Goal: Transaction & Acquisition: Book appointment/travel/reservation

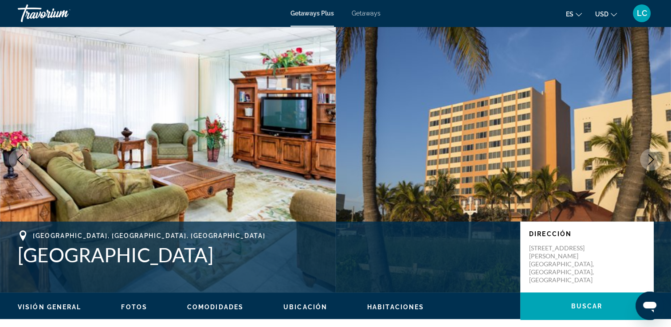
click at [316, 12] on span "Getaways Plus" at bounding box center [312, 13] width 43 height 7
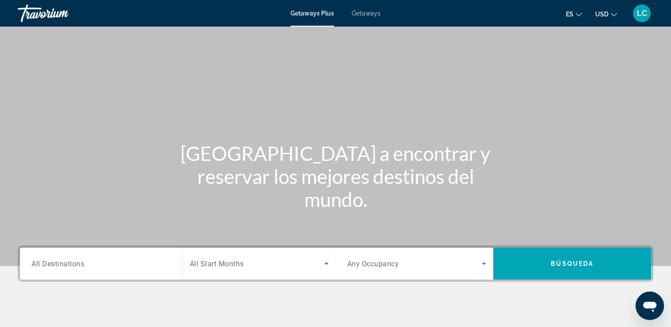
click at [360, 13] on span "Getaways" at bounding box center [366, 13] width 29 height 7
click at [59, 263] on span "All Destinations" at bounding box center [57, 264] width 53 height 8
click at [59, 263] on input "Destination All Destinations" at bounding box center [100, 264] width 139 height 11
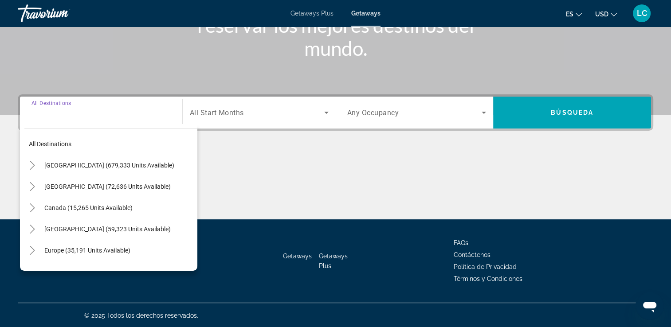
scroll to position [152, 0]
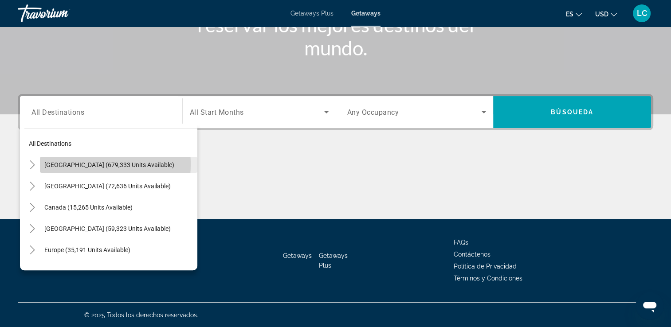
click at [72, 164] on span "[GEOGRAPHIC_DATA] (679,333 units available)" at bounding box center [109, 164] width 130 height 7
type input "**********"
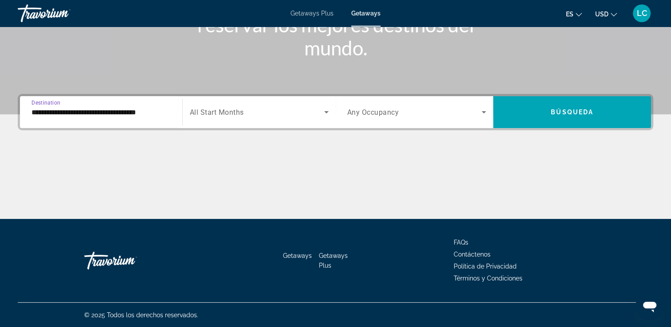
click at [309, 12] on span "Getaways Plus" at bounding box center [312, 13] width 43 height 7
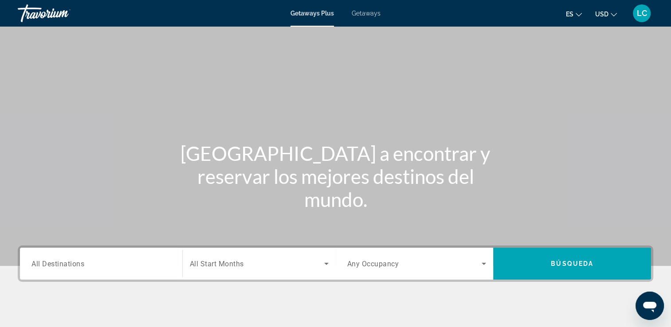
click at [69, 263] on span "All Destinations" at bounding box center [57, 264] width 53 height 8
click at [69, 263] on input "Destination All Destinations" at bounding box center [100, 264] width 139 height 11
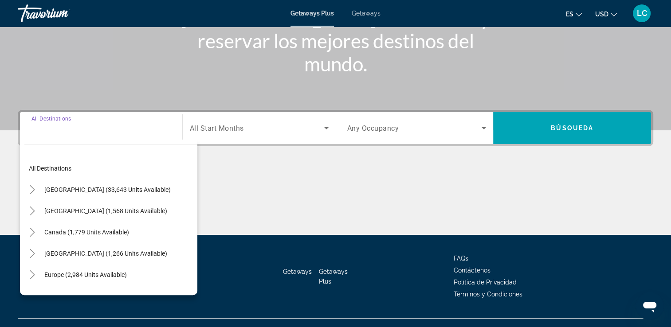
scroll to position [152, 0]
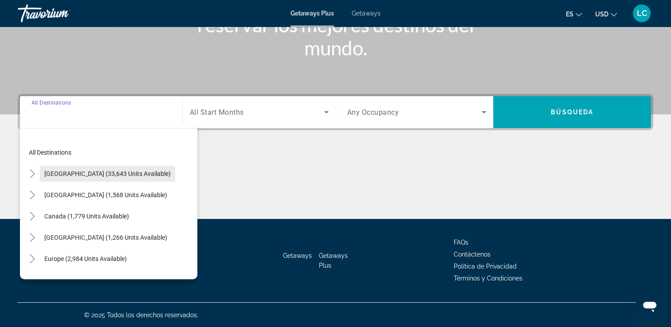
click at [58, 176] on span "United States (33,643 units available)" at bounding box center [107, 173] width 126 height 7
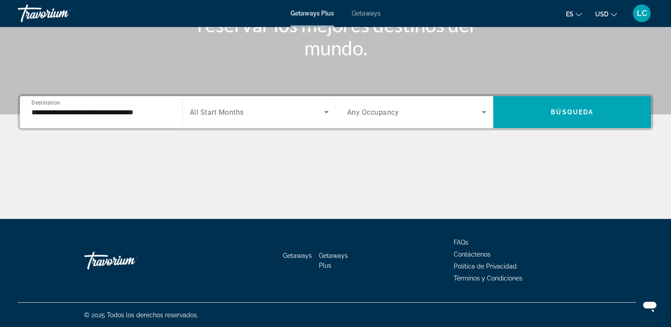
drag, startPoint x: 211, startPoint y: 109, endPoint x: 198, endPoint y: 112, distance: 13.2
click at [198, 112] on span "All Start Months" at bounding box center [217, 112] width 54 height 8
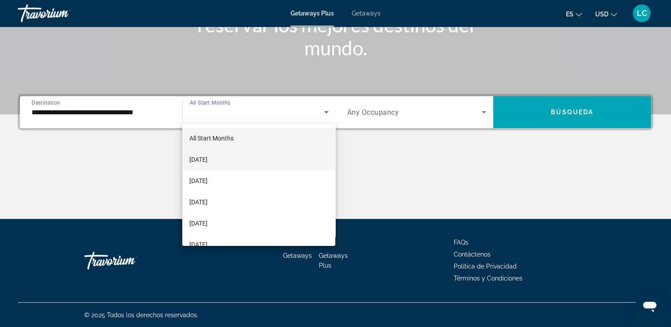
click at [203, 157] on span "[DATE]" at bounding box center [198, 159] width 18 height 11
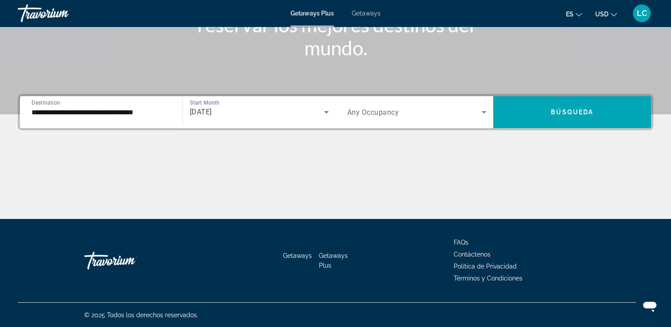
click at [43, 106] on span "Destination" at bounding box center [45, 102] width 29 height 6
click at [43, 107] on input "**********" at bounding box center [100, 112] width 139 height 11
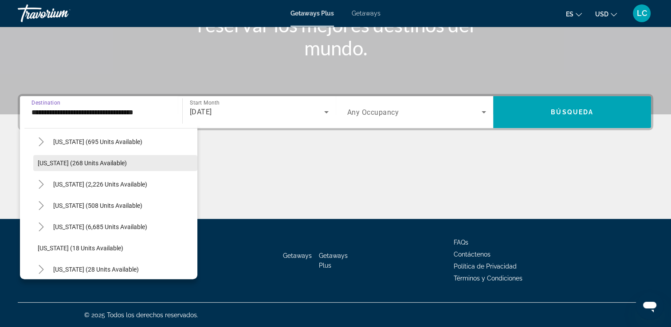
scroll to position [57, 0]
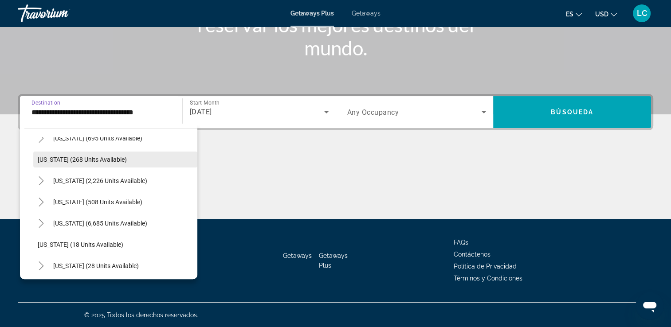
click at [75, 220] on span "Florida (6,685 units available)" at bounding box center [100, 223] width 94 height 7
type input "**********"
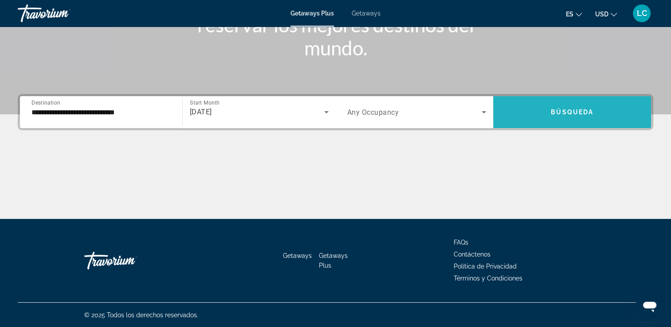
click at [570, 105] on span "Search widget" at bounding box center [572, 112] width 158 height 21
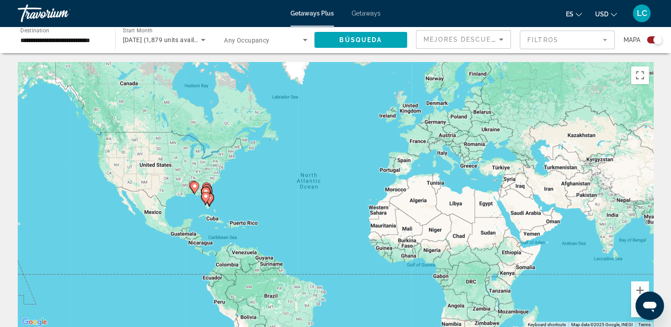
click at [209, 200] on gmp-advanced-marker "Main content" at bounding box center [205, 198] width 9 height 13
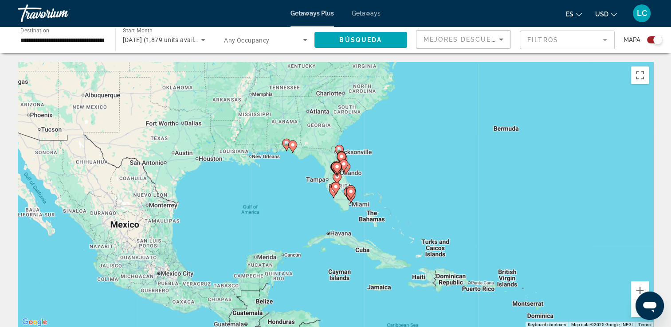
click at [349, 195] on icon "Main content" at bounding box center [350, 194] width 8 height 12
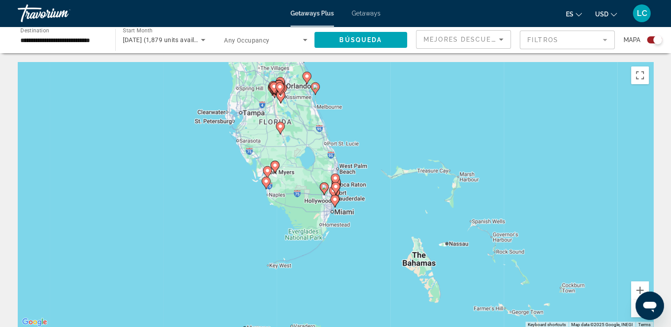
click at [337, 199] on icon "Main content" at bounding box center [334, 202] width 8 height 12
type input "**********"
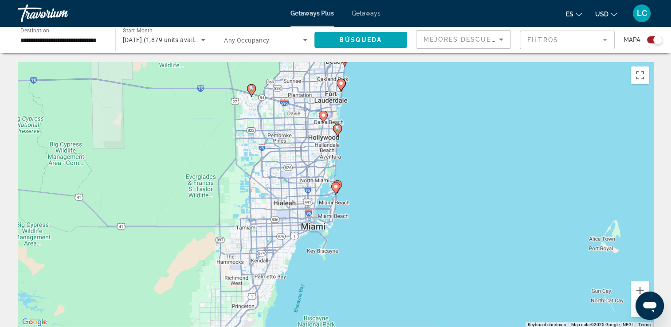
click at [337, 191] on icon "Main content" at bounding box center [335, 189] width 8 height 12
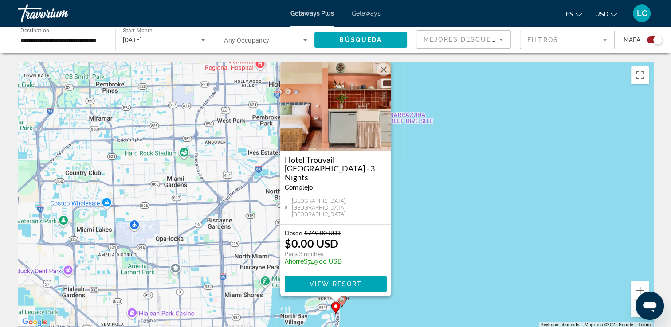
click at [379, 76] on button "Close" at bounding box center [383, 69] width 13 height 13
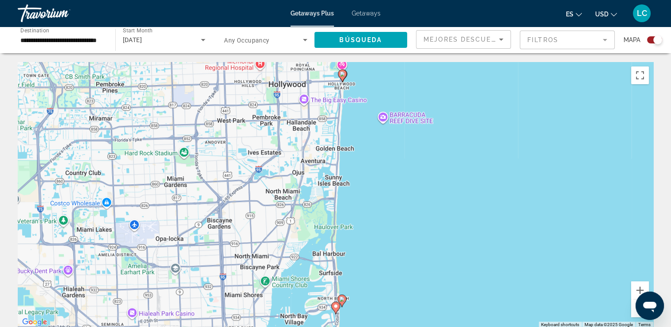
click at [342, 299] on image "Main content" at bounding box center [341, 299] width 5 height 5
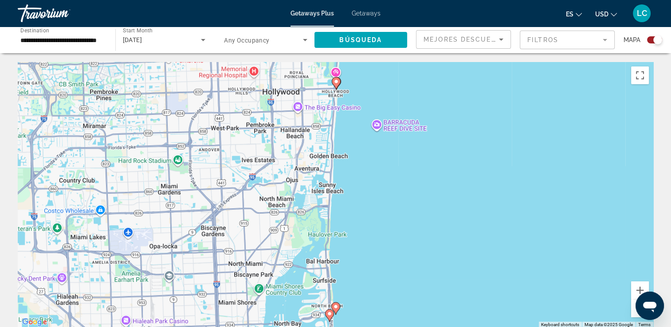
click at [335, 305] on image "Main content" at bounding box center [335, 306] width 5 height 5
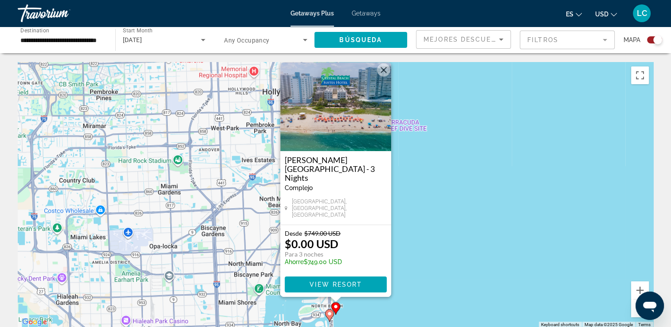
click at [328, 315] on image "Main content" at bounding box center [329, 313] width 5 height 5
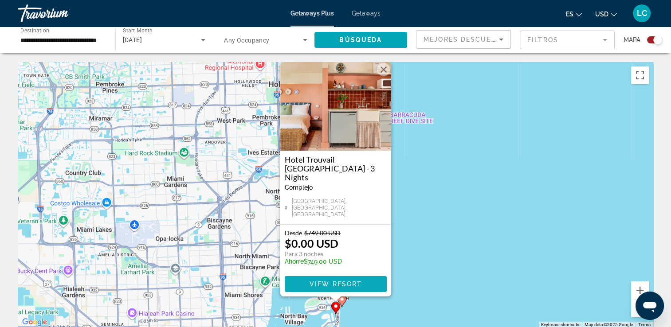
click at [322, 287] on span "View Resort" at bounding box center [335, 284] width 52 height 7
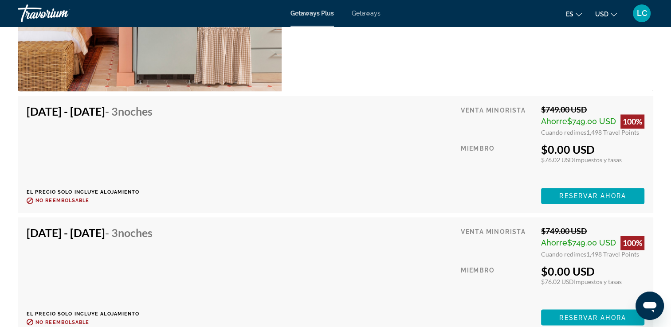
scroll to position [1430, 0]
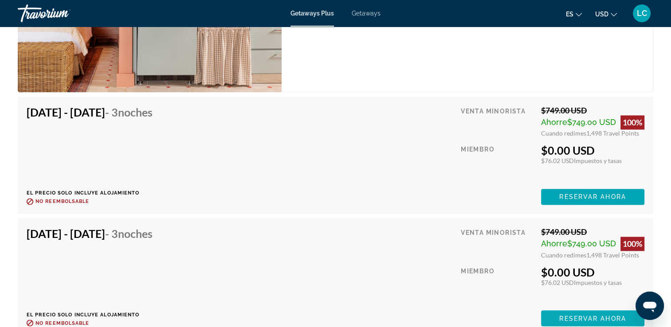
click at [552, 208] on span "Main content" at bounding box center [592, 196] width 103 height 21
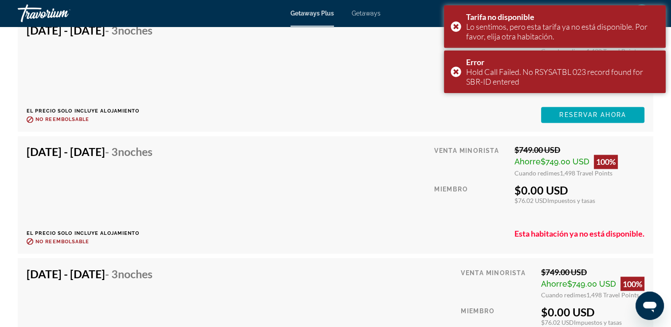
scroll to position [1548, 0]
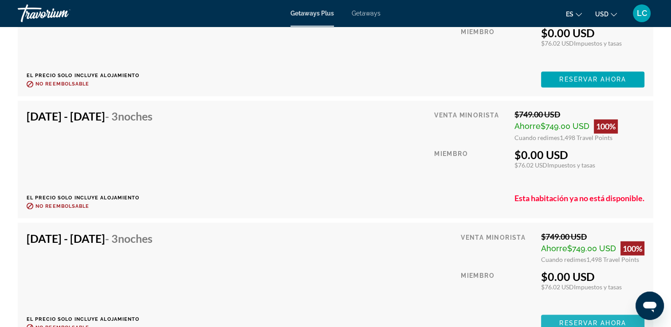
click at [559, 319] on span "Reservar ahora" at bounding box center [592, 322] width 67 height 7
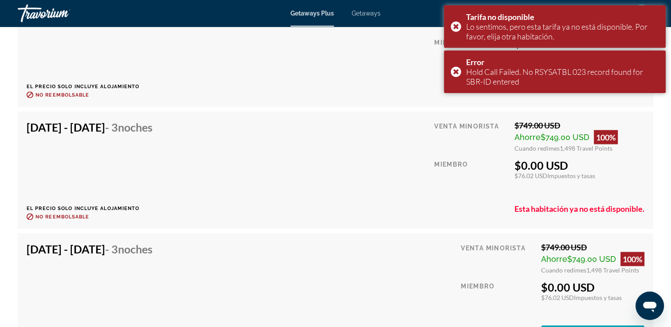
scroll to position [1659, 0]
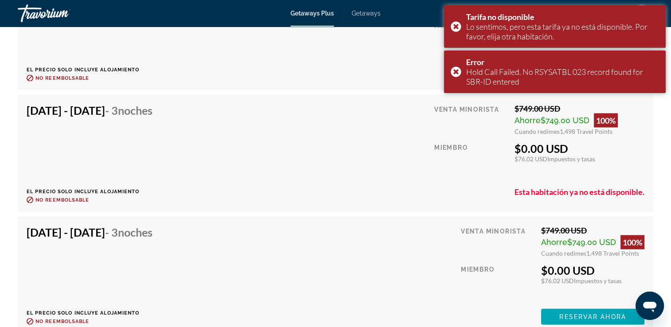
scroll to position [1799, 0]
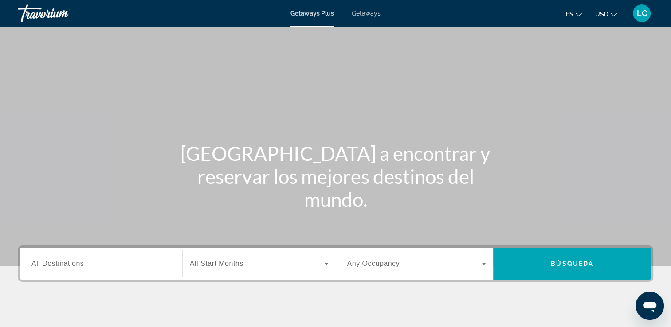
click at [371, 15] on span "Getaways" at bounding box center [366, 13] width 29 height 7
click at [60, 265] on span "All Destinations" at bounding box center [57, 264] width 52 height 8
click at [60, 265] on input "Destination All Destinations" at bounding box center [100, 264] width 139 height 11
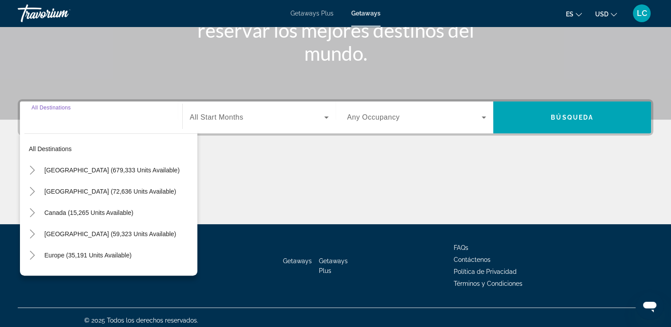
scroll to position [152, 0]
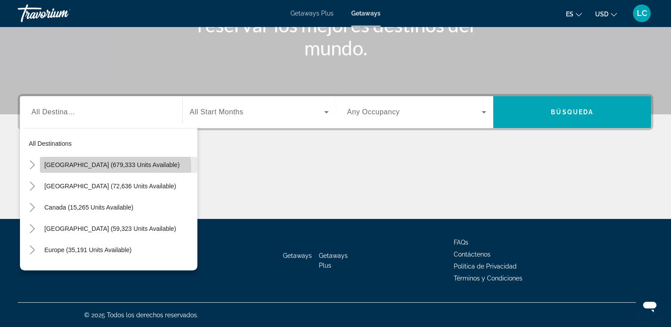
click at [82, 168] on span "Search widget" at bounding box center [118, 164] width 157 height 21
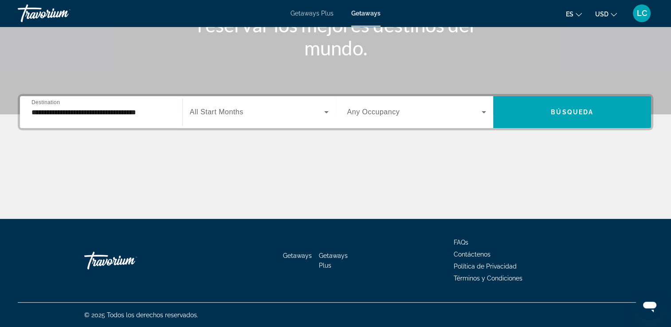
click at [219, 117] on div "Search widget" at bounding box center [259, 112] width 139 height 25
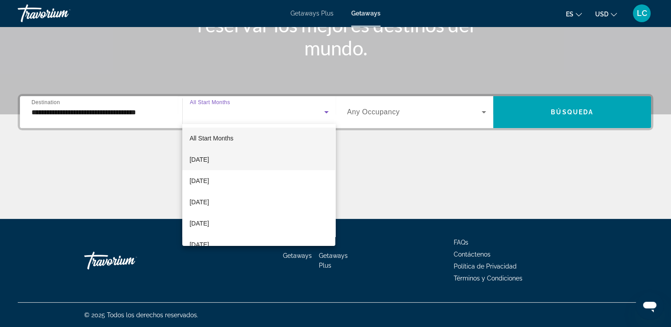
click at [209, 161] on span "[DATE]" at bounding box center [199, 159] width 20 height 11
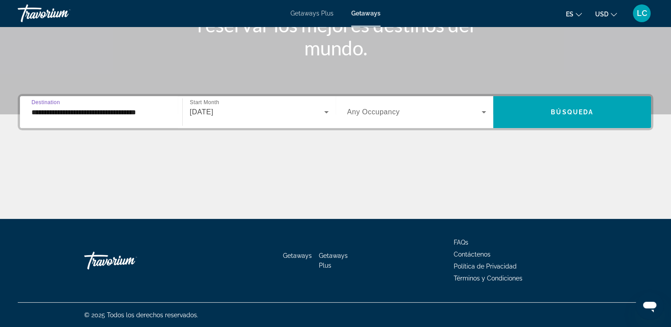
click at [37, 107] on input "**********" at bounding box center [100, 112] width 139 height 11
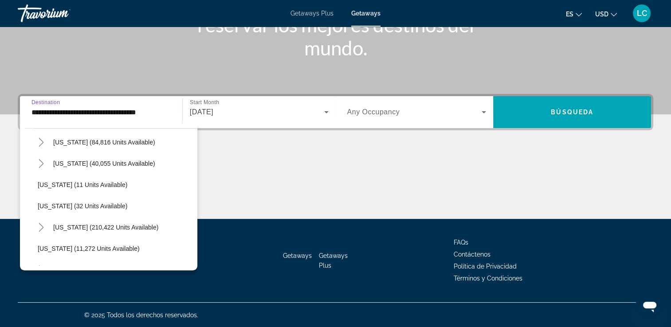
scroll to position [110, 0]
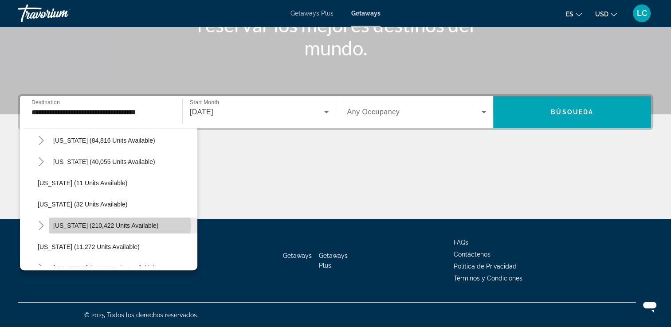
click at [85, 225] on span "[US_STATE] (210,422 units available)" at bounding box center [105, 225] width 105 height 7
type input "**********"
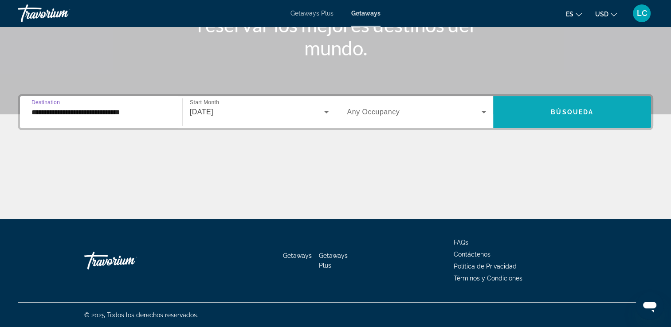
click at [547, 110] on span "Search widget" at bounding box center [572, 112] width 158 height 21
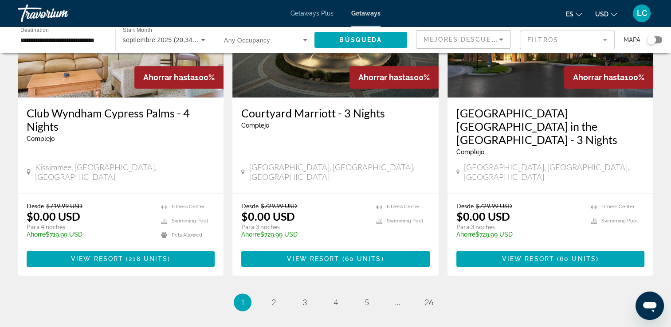
scroll to position [1130, 0]
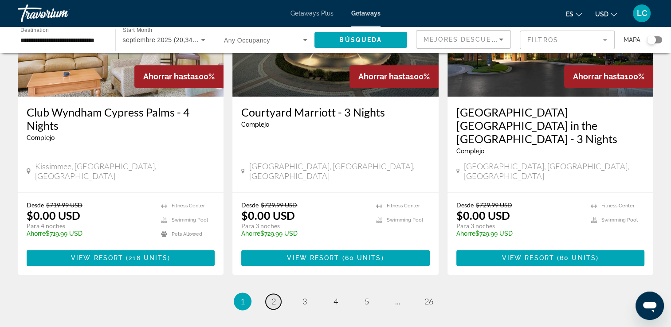
click at [275, 297] on span "2" at bounding box center [273, 302] width 4 height 10
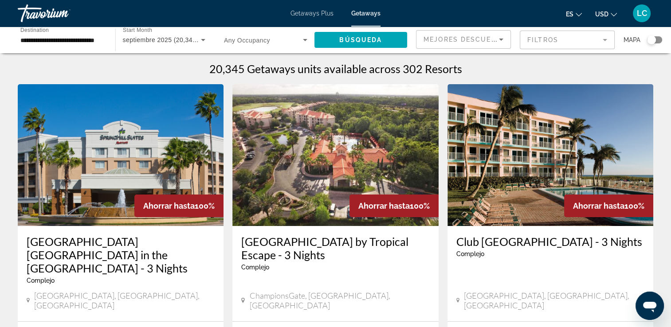
click at [275, 236] on h3 "[GEOGRAPHIC_DATA] by Tropical Escape - 3 Nights" at bounding box center [335, 248] width 188 height 27
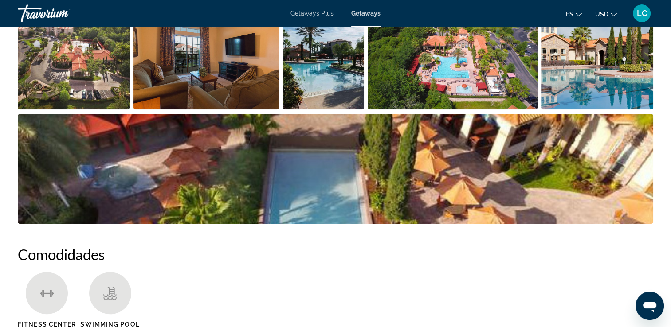
scroll to position [480, 0]
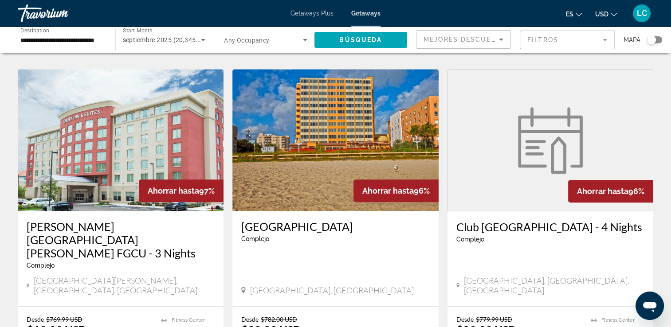
scroll to position [679, 0]
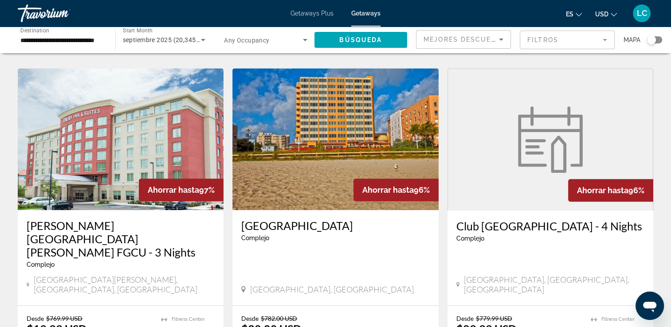
click at [214, 179] on div "Ahorrar hasta 97%" at bounding box center [181, 190] width 85 height 23
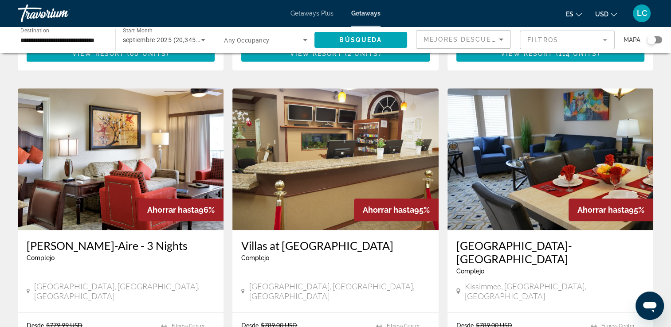
scroll to position [1079, 0]
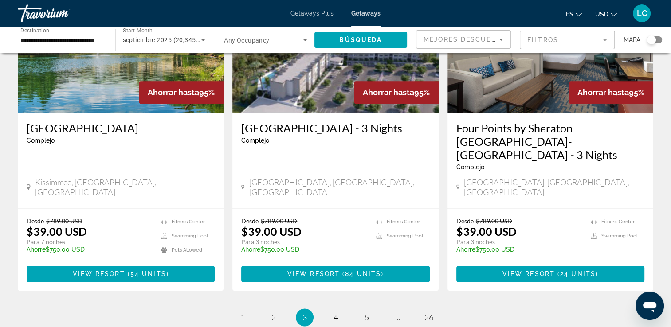
scroll to position [1118, 0]
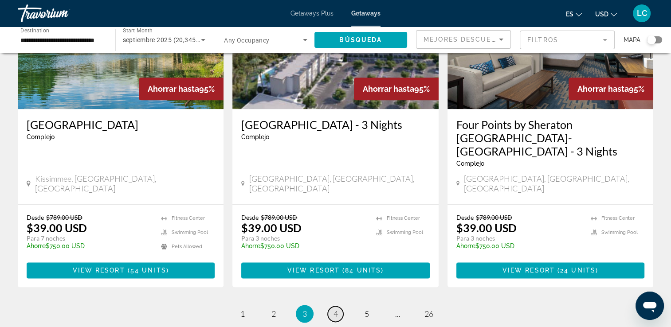
click at [334, 309] on span "4" at bounding box center [336, 314] width 4 height 10
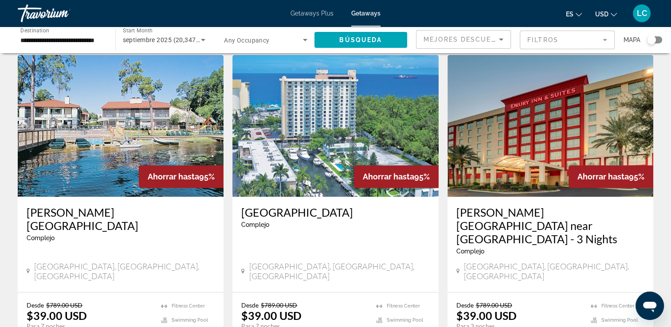
scroll to position [353, 0]
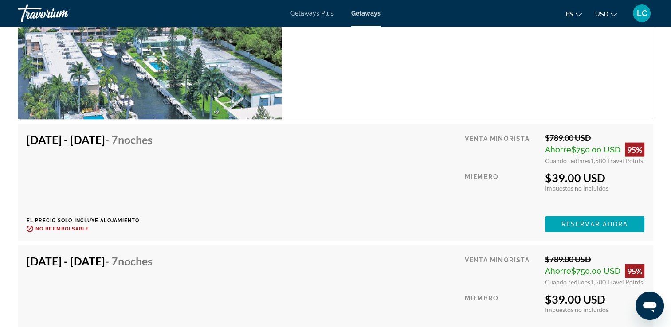
scroll to position [1907, 0]
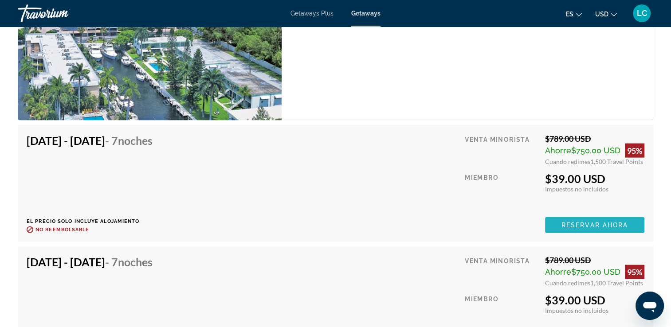
click at [562, 224] on span "Reservar ahora" at bounding box center [595, 225] width 67 height 7
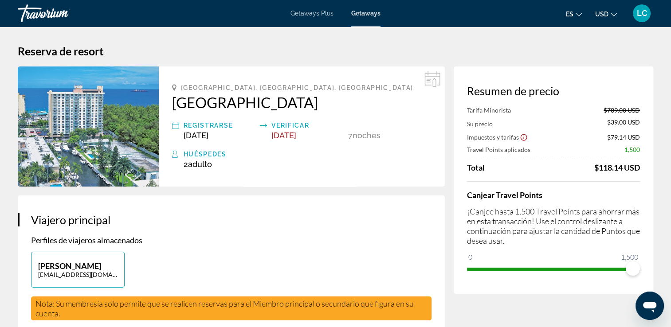
click at [103, 155] on img "Main content" at bounding box center [88, 127] width 141 height 120
drag, startPoint x: 635, startPoint y: 271, endPoint x: 670, endPoint y: 264, distance: 36.1
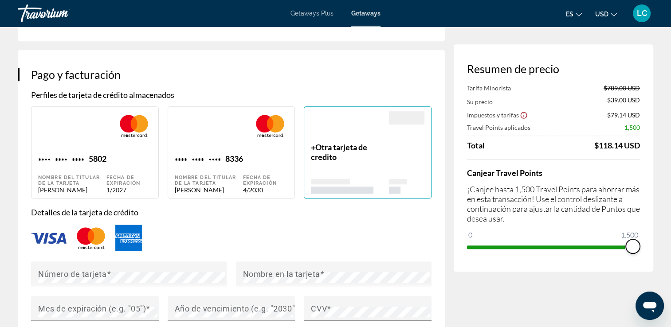
scroll to position [603, 0]
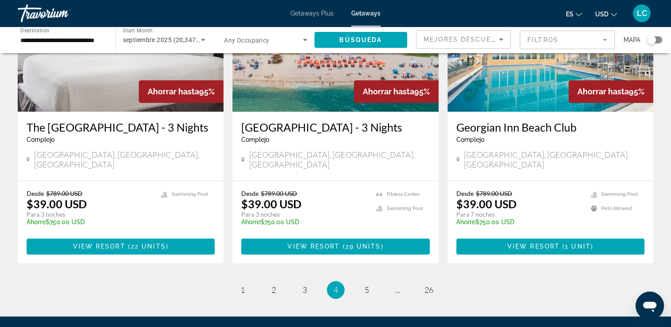
scroll to position [1160, 0]
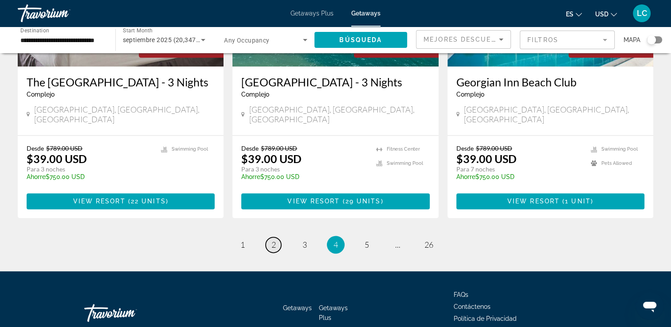
click at [273, 240] on span "2" at bounding box center [273, 245] width 4 height 10
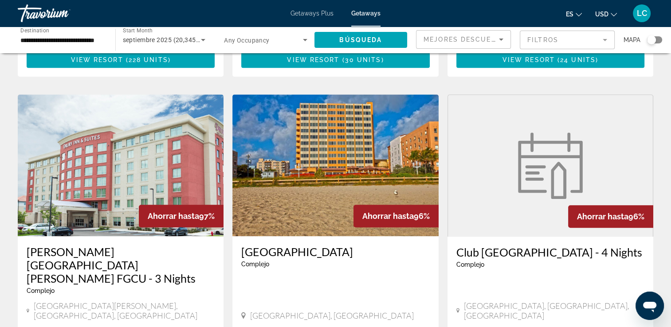
scroll to position [687, 0]
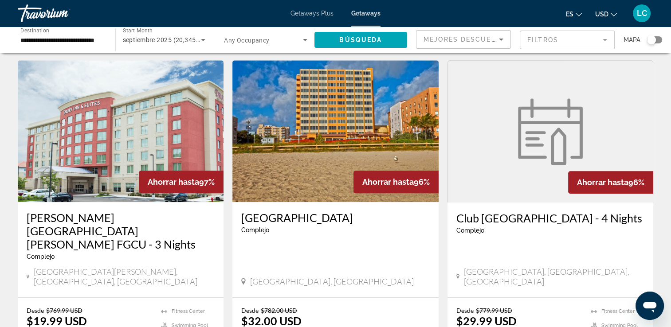
click at [511, 146] on figure "Main content" at bounding box center [550, 132] width 205 height 142
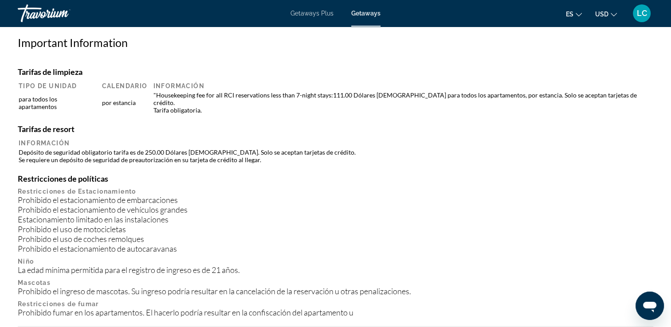
scroll to position [319, 0]
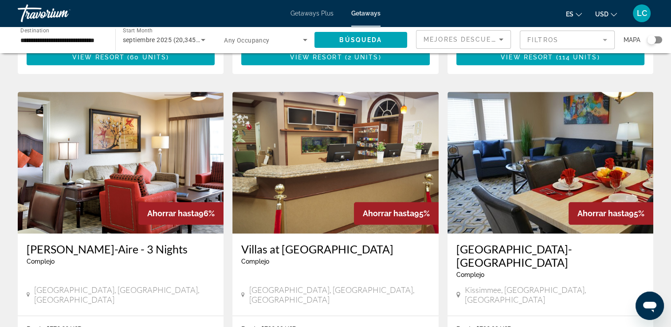
scroll to position [992, 0]
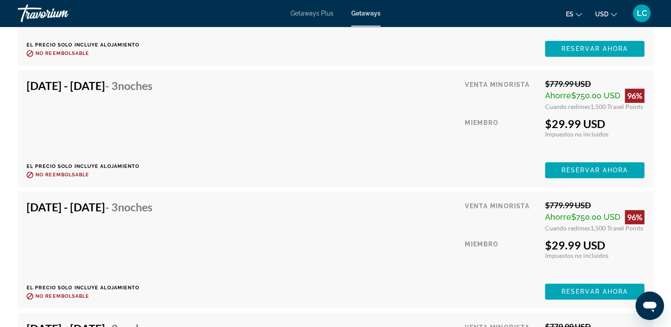
scroll to position [3874, 0]
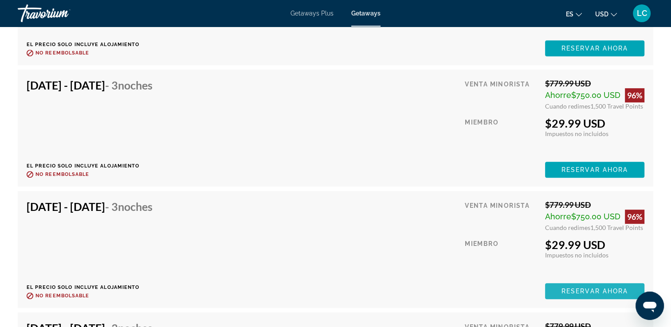
click at [575, 288] on span "Reservar ahora" at bounding box center [595, 291] width 67 height 7
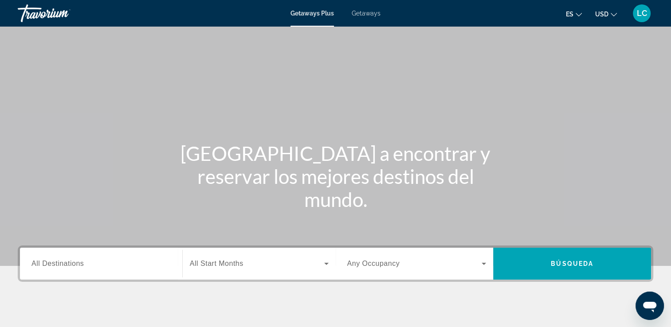
click at [308, 15] on span "Getaways Plus" at bounding box center [312, 13] width 43 height 7
click at [54, 264] on span "All Destinations" at bounding box center [57, 264] width 52 height 8
click at [54, 264] on input "Destination All Destinations" at bounding box center [100, 264] width 139 height 11
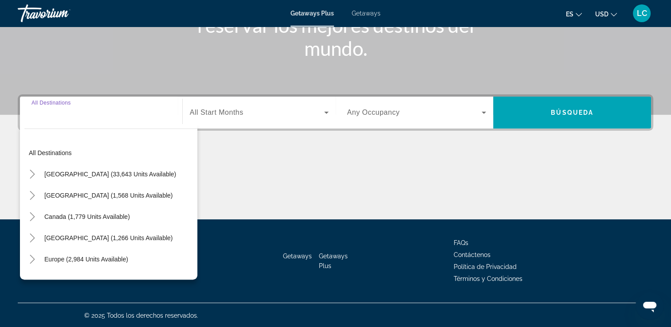
scroll to position [152, 0]
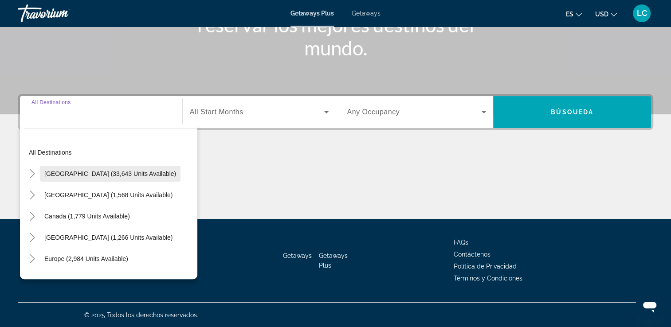
click at [86, 176] on span "United States (33,643 units available)" at bounding box center [110, 173] width 132 height 7
type input "**********"
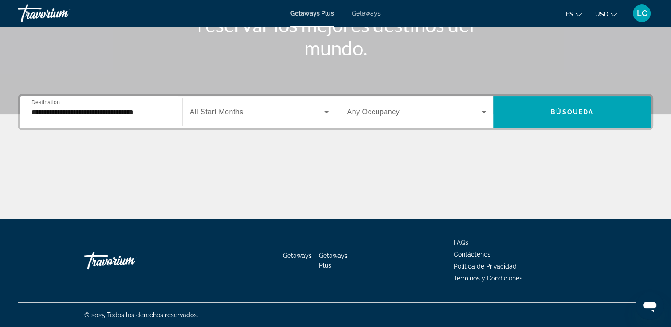
click at [236, 114] on span "All Start Months" at bounding box center [217, 112] width 54 height 8
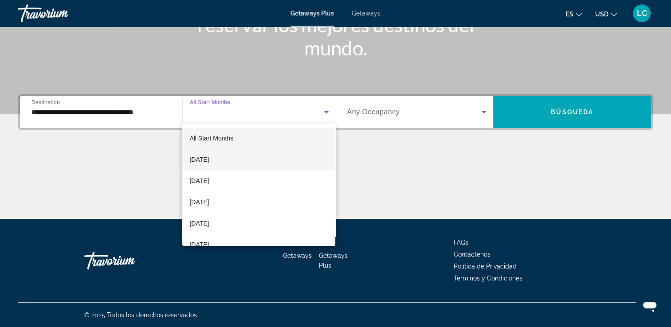
click at [209, 162] on span "[DATE]" at bounding box center [199, 159] width 20 height 11
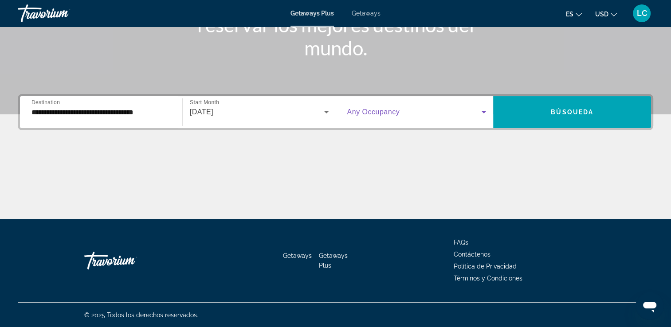
click at [484, 112] on icon "Search widget" at bounding box center [484, 112] width 4 height 2
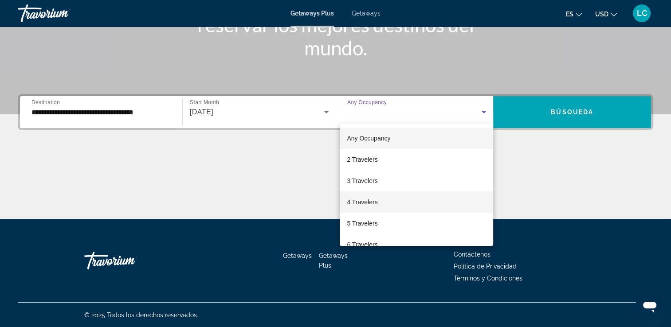
click at [362, 202] on span "4 Travelers" at bounding box center [362, 202] width 31 height 11
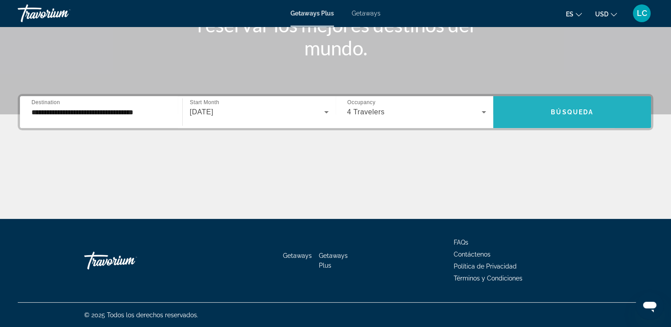
click at [521, 114] on span "Search widget" at bounding box center [572, 112] width 158 height 21
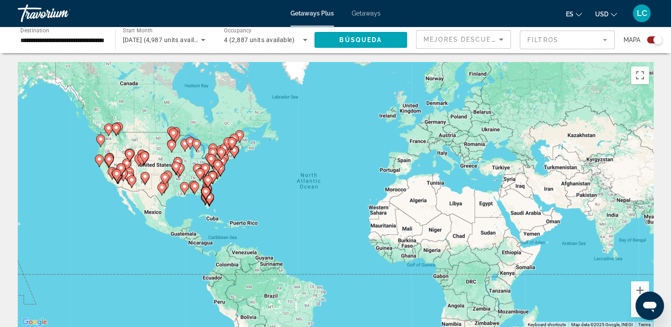
click at [215, 177] on icon "Main content" at bounding box center [212, 178] width 8 height 12
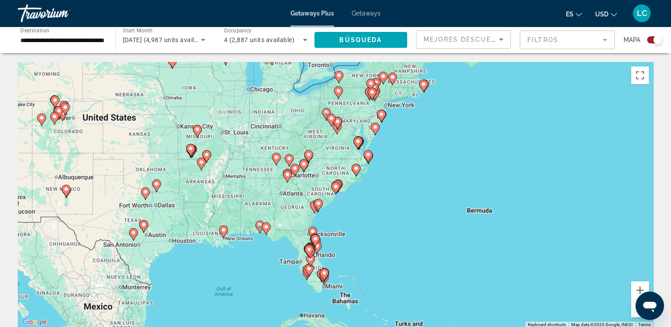
click at [322, 277] on icon "Main content" at bounding box center [324, 275] width 9 height 12
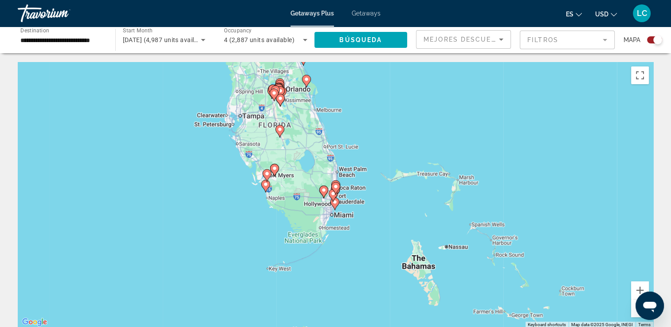
click at [334, 196] on image "Main content" at bounding box center [332, 193] width 5 height 5
type input "**********"
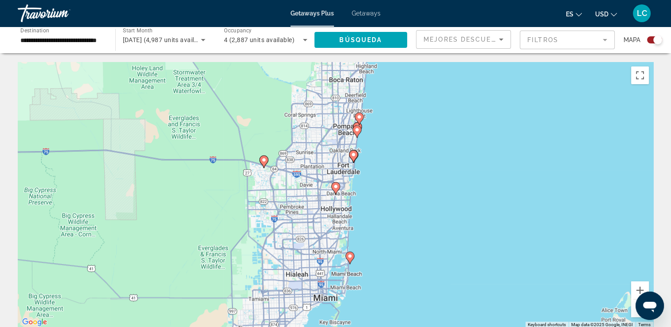
click at [357, 132] on image "Main content" at bounding box center [356, 129] width 5 height 5
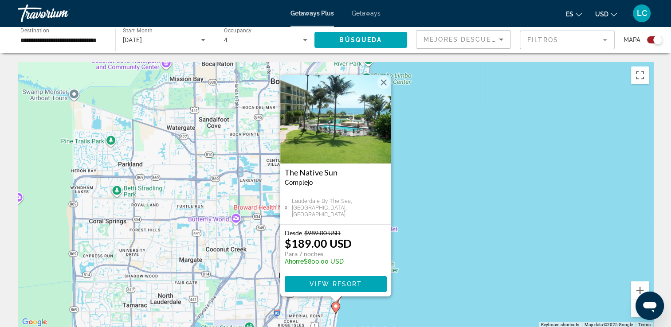
click at [385, 80] on button "Close" at bounding box center [383, 82] width 13 height 13
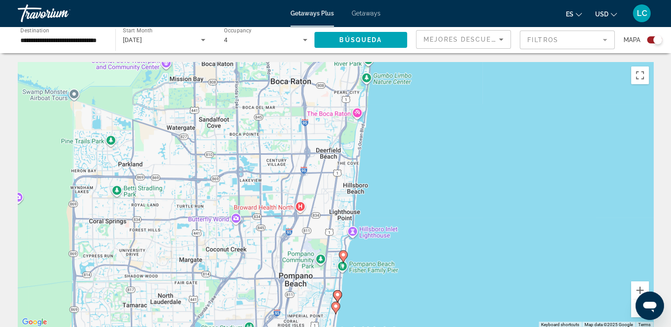
click at [337, 298] on icon "Main content" at bounding box center [337, 297] width 8 height 12
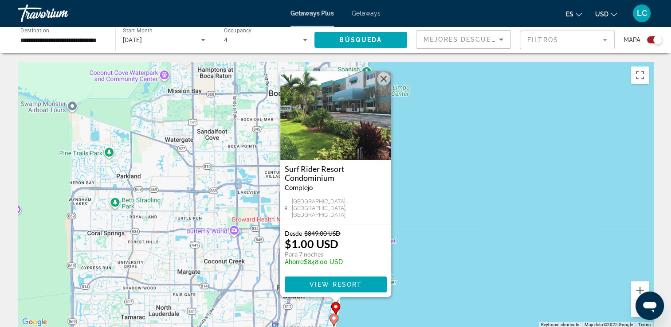
click at [404, 299] on div "To activate drag with keyboard, press Alt + Enter. Once in keyboard drag state,…" at bounding box center [336, 195] width 636 height 266
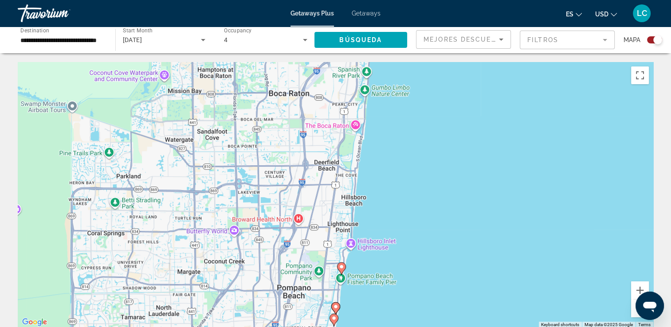
click at [333, 319] on image "Main content" at bounding box center [333, 318] width 5 height 5
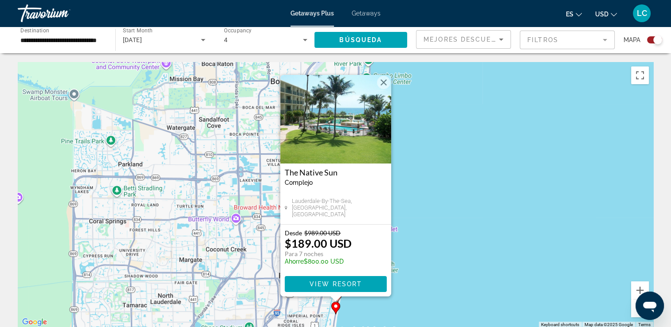
click at [385, 82] on button "Close" at bounding box center [383, 82] width 13 height 13
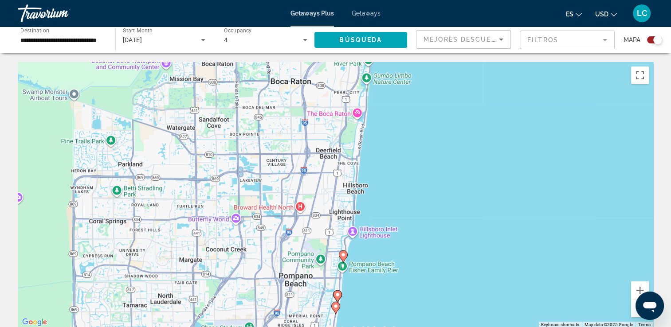
click at [345, 258] on icon "Main content" at bounding box center [343, 257] width 8 height 12
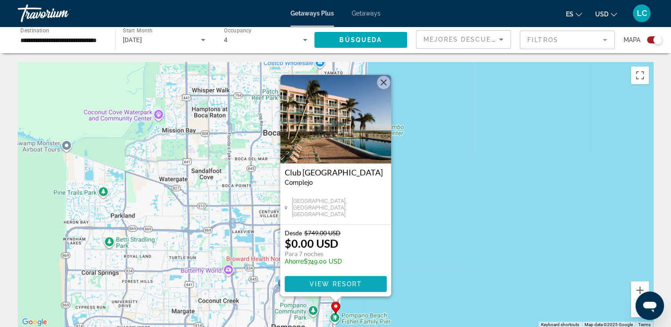
click at [326, 285] on span "View Resort" at bounding box center [335, 284] width 52 height 7
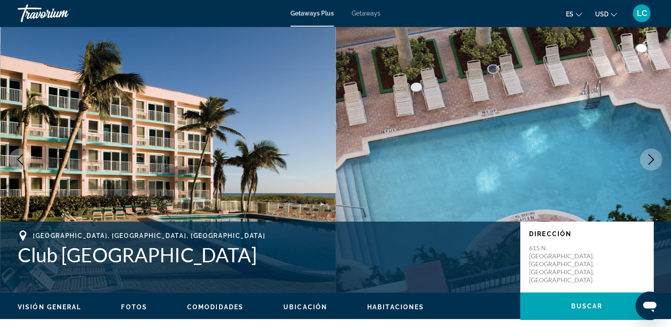
click at [645, 161] on button "Next image" at bounding box center [651, 160] width 22 height 22
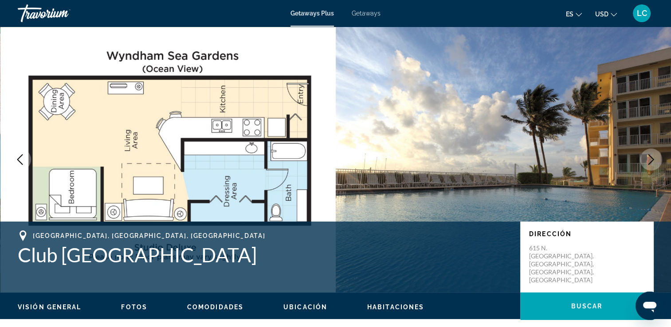
click at [645, 161] on button "Next image" at bounding box center [651, 160] width 22 height 22
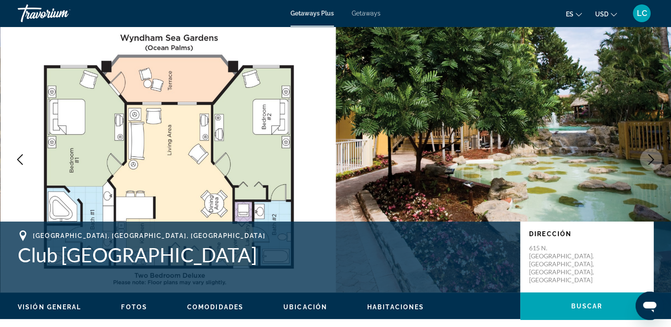
click at [645, 161] on button "Next image" at bounding box center [651, 160] width 22 height 22
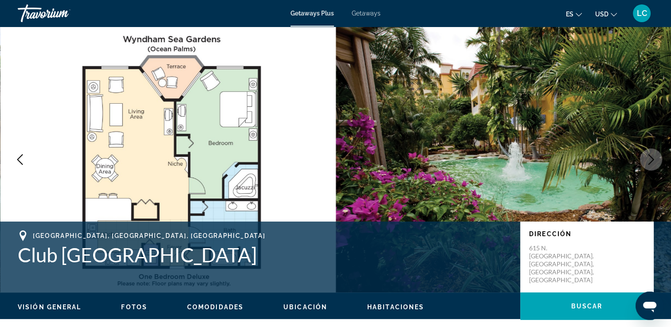
click at [20, 156] on icon "Previous image" at bounding box center [20, 159] width 11 height 11
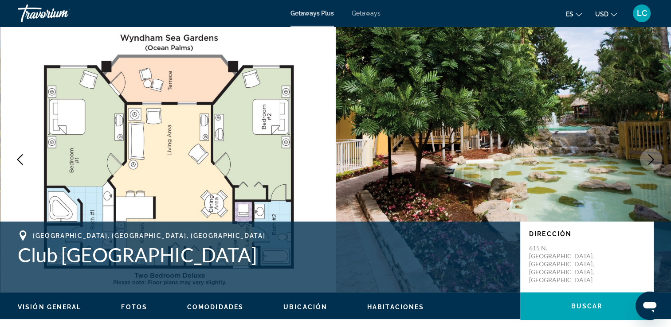
click at [474, 119] on img "Main content" at bounding box center [504, 160] width 336 height 266
click at [20, 156] on icon "Previous image" at bounding box center [20, 159] width 11 height 11
click at [425, 131] on img "Main content" at bounding box center [504, 160] width 336 height 266
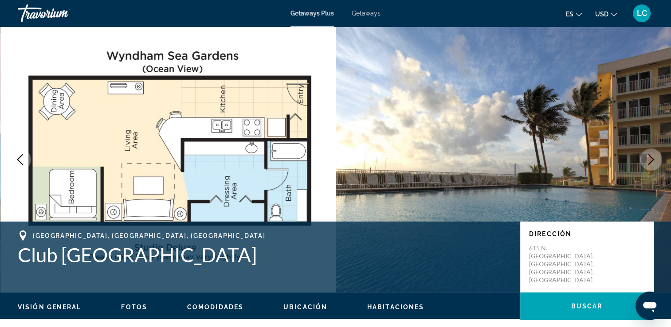
click at [20, 156] on icon "Previous image" at bounding box center [20, 159] width 11 height 11
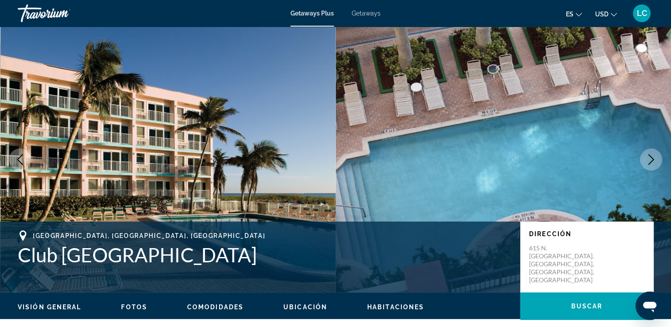
click at [20, 156] on icon "Previous image" at bounding box center [20, 159] width 11 height 11
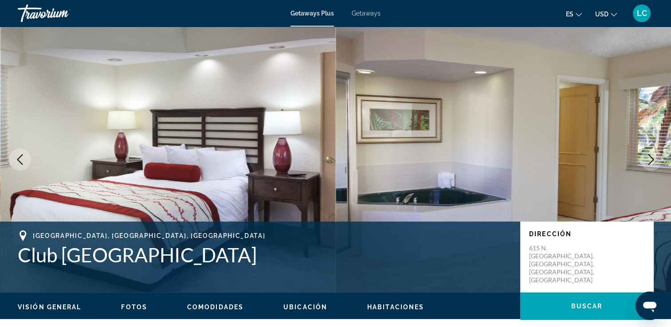
click at [20, 156] on icon "Previous image" at bounding box center [20, 159] width 11 height 11
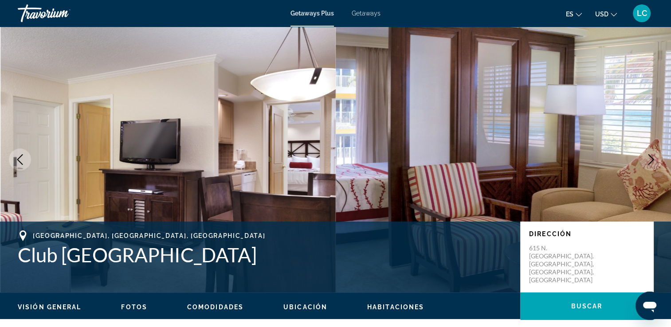
click at [20, 156] on icon "Previous image" at bounding box center [20, 159] width 11 height 11
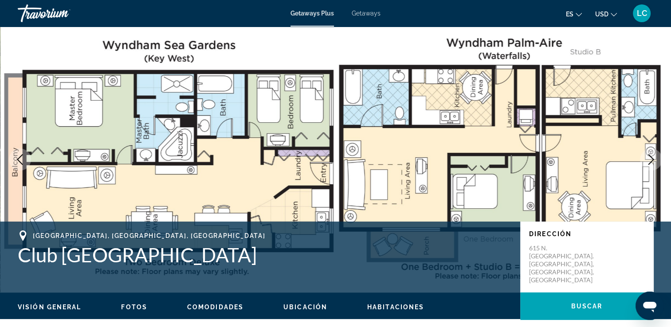
click at [20, 156] on icon "Previous image" at bounding box center [20, 159] width 11 height 11
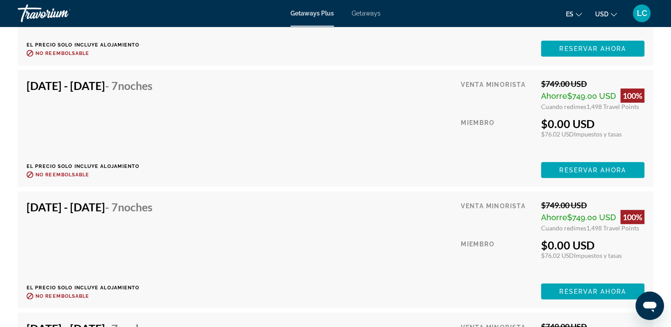
scroll to position [2462, 0]
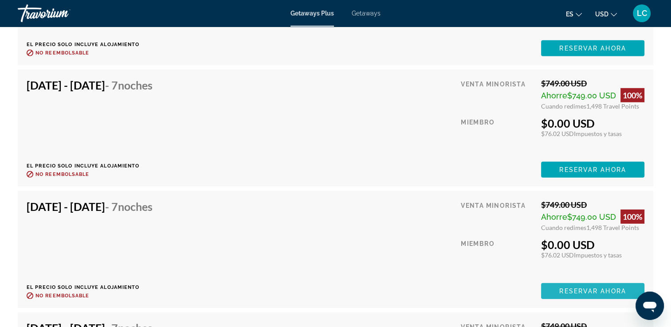
click at [578, 288] on span "Reservar ahora" at bounding box center [592, 291] width 67 height 7
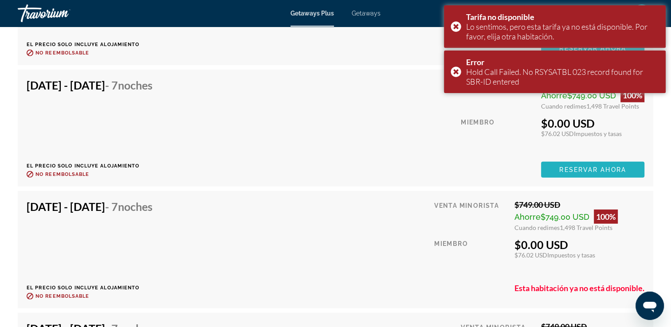
click at [559, 166] on span "Reservar ahora" at bounding box center [592, 169] width 67 height 7
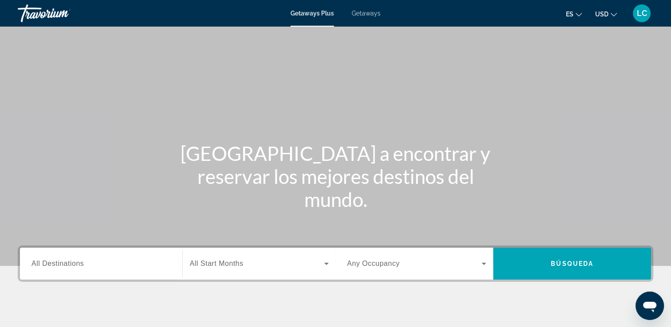
click at [357, 13] on span "Getaways" at bounding box center [366, 13] width 29 height 7
click at [73, 265] on span "All Destinations" at bounding box center [57, 264] width 52 height 8
click at [73, 265] on input "Destination All Destinations" at bounding box center [100, 264] width 139 height 11
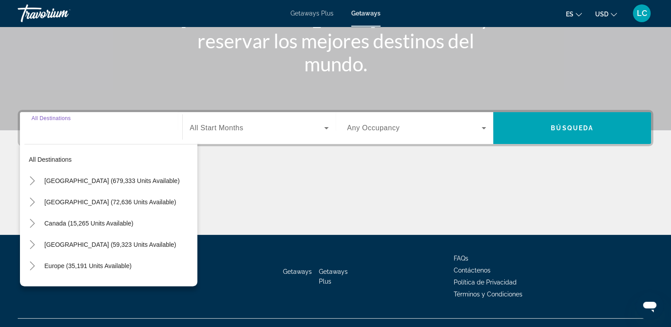
scroll to position [152, 0]
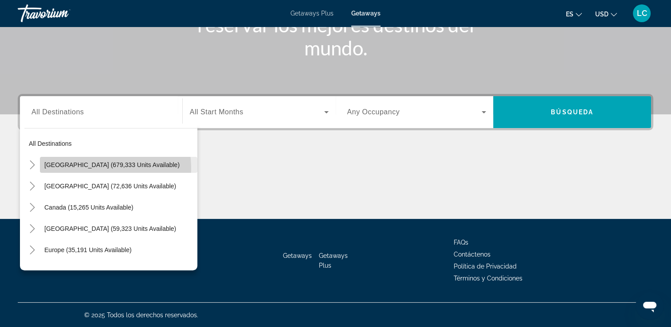
click at [101, 168] on span "[GEOGRAPHIC_DATA] (679,333 units available)" at bounding box center [111, 164] width 135 height 7
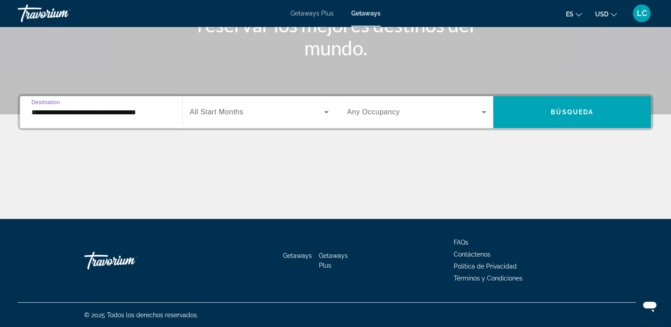
click at [106, 112] on input "**********" at bounding box center [100, 112] width 139 height 11
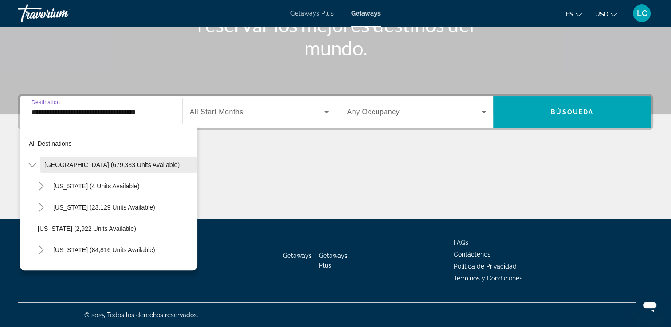
click at [90, 167] on span "[GEOGRAPHIC_DATA] (679,333 units available)" at bounding box center [111, 164] width 135 height 7
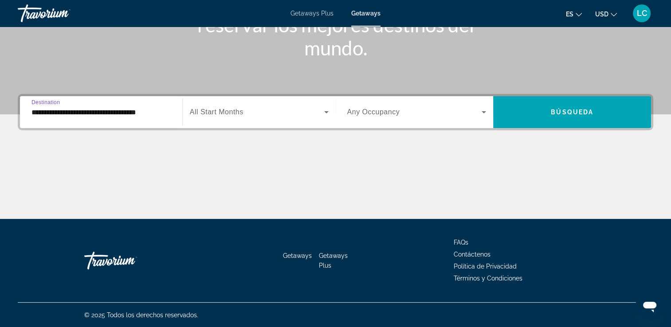
click at [240, 110] on span "All Start Months" at bounding box center [217, 112] width 54 height 8
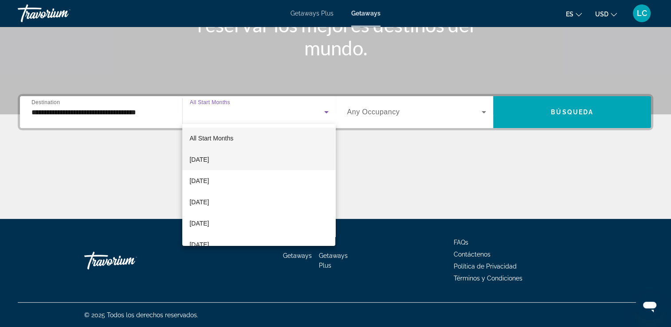
click at [209, 161] on span "[DATE]" at bounding box center [199, 159] width 20 height 11
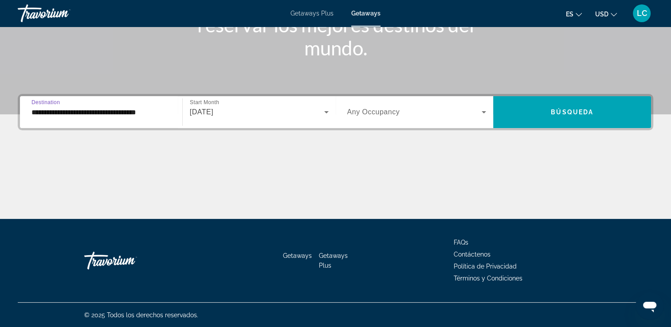
click at [145, 114] on input "**********" at bounding box center [100, 112] width 139 height 11
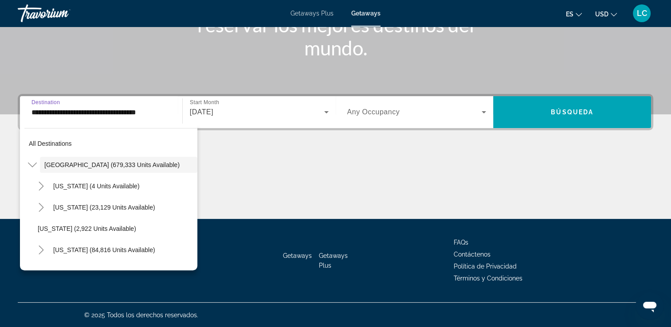
click at [47, 105] on span "Destination" at bounding box center [45, 102] width 28 height 6
click at [47, 107] on input "**********" at bounding box center [100, 112] width 139 height 11
click at [50, 113] on input "**********" at bounding box center [100, 112] width 139 height 11
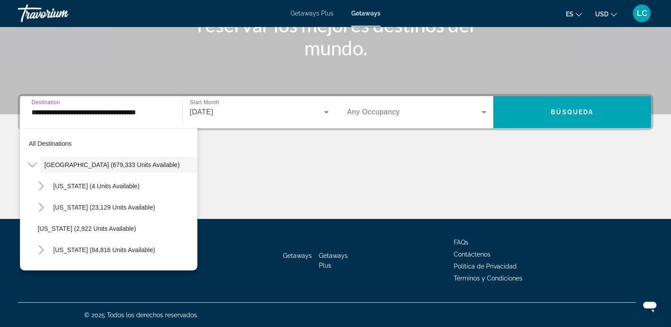
drag, startPoint x: 50, startPoint y: 113, endPoint x: 87, endPoint y: 110, distance: 36.9
click at [87, 110] on input "**********" at bounding box center [100, 112] width 139 height 11
click at [483, 113] on icon "Search widget" at bounding box center [484, 112] width 11 height 11
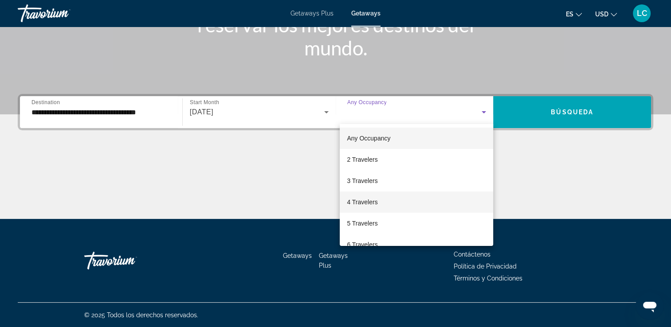
click at [357, 201] on span "4 Travelers" at bounding box center [362, 202] width 31 height 11
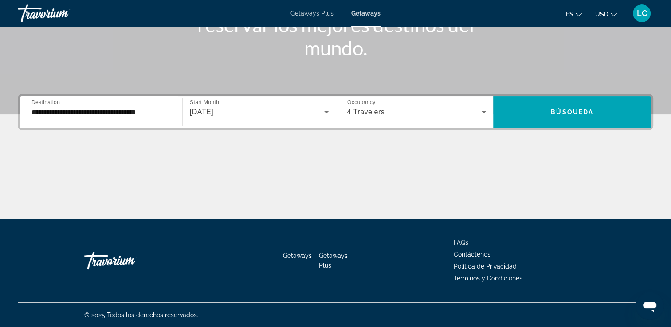
click at [42, 102] on span "Destination" at bounding box center [45, 102] width 28 height 6
click at [42, 107] on input "**********" at bounding box center [100, 112] width 139 height 11
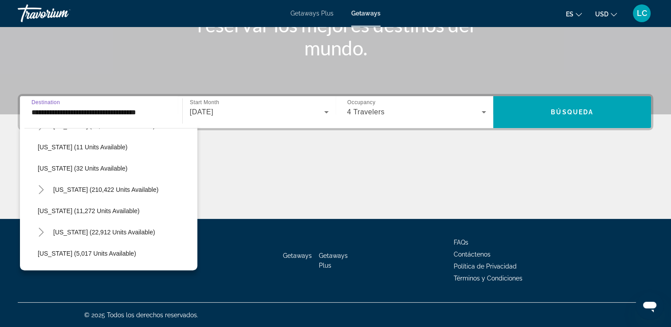
scroll to position [146, 0]
click at [80, 189] on span "[US_STATE] (210,422 units available)" at bounding box center [105, 189] width 105 height 7
type input "**********"
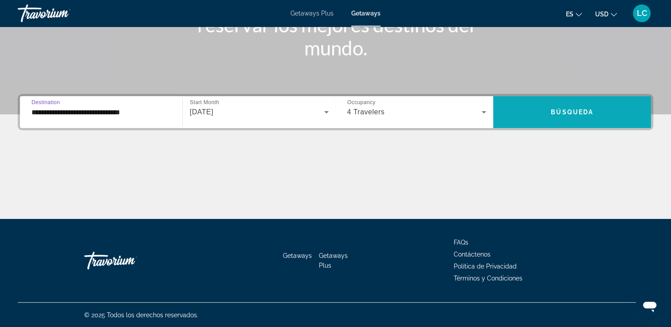
click at [516, 115] on span "Search widget" at bounding box center [572, 112] width 158 height 21
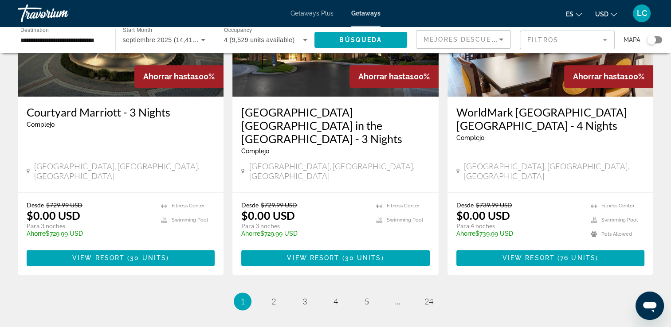
scroll to position [1130, 0]
click at [273, 297] on span "2" at bounding box center [273, 302] width 4 height 10
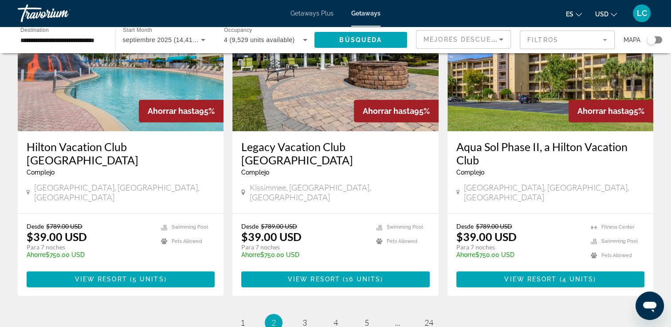
scroll to position [1098, 0]
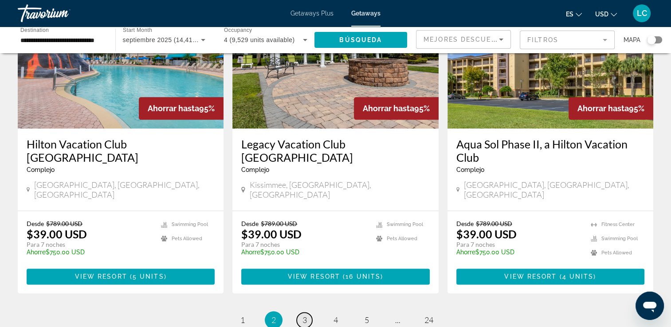
click at [303, 315] on span "3" at bounding box center [305, 320] width 4 height 10
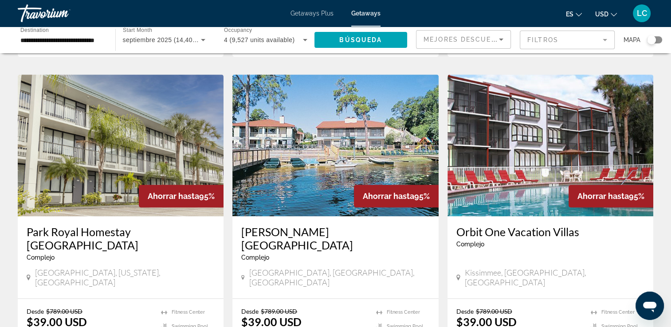
scroll to position [1109, 0]
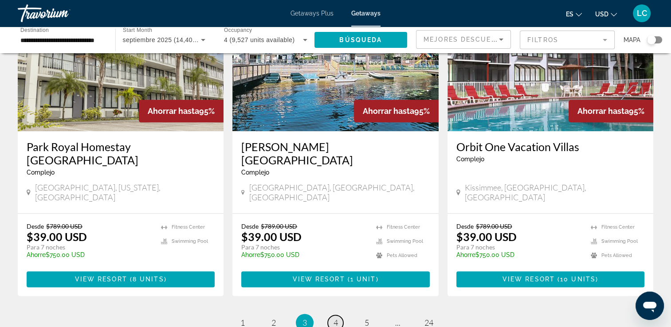
click at [335, 318] on span "4" at bounding box center [336, 323] width 4 height 10
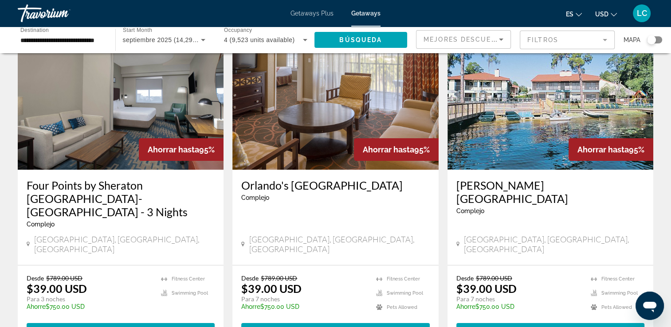
scroll to position [57, 0]
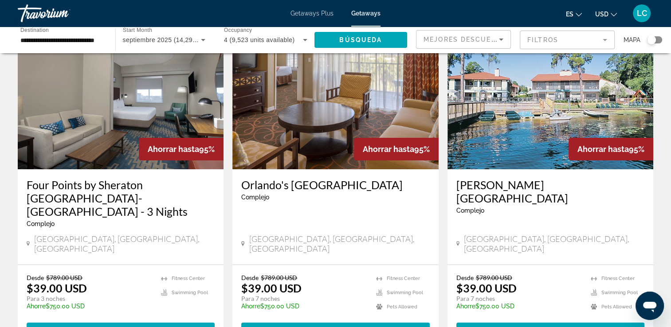
click at [101, 327] on span "View Resort" at bounding box center [99, 330] width 52 height 7
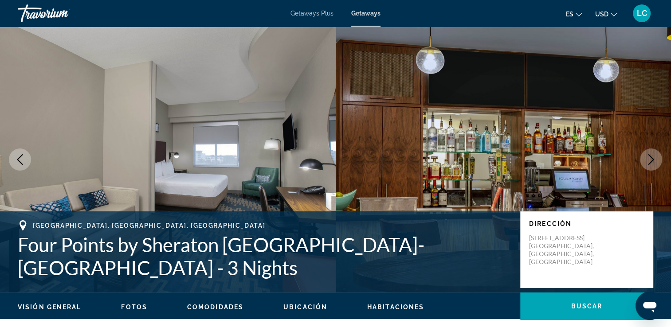
click at [649, 162] on icon "Next image" at bounding box center [651, 159] width 11 height 11
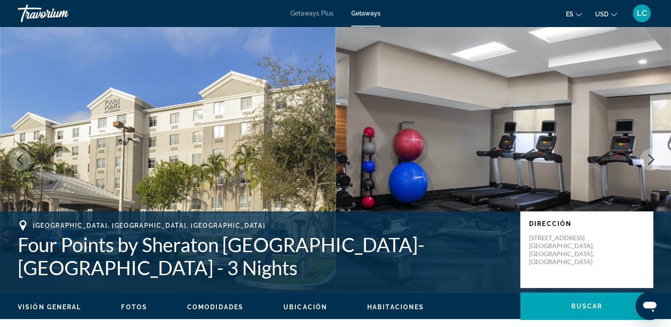
click at [649, 162] on icon "Next image" at bounding box center [651, 159] width 11 height 11
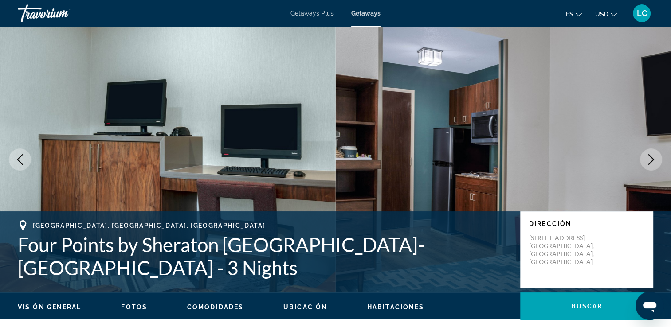
click at [649, 162] on icon "Next image" at bounding box center [651, 159] width 11 height 11
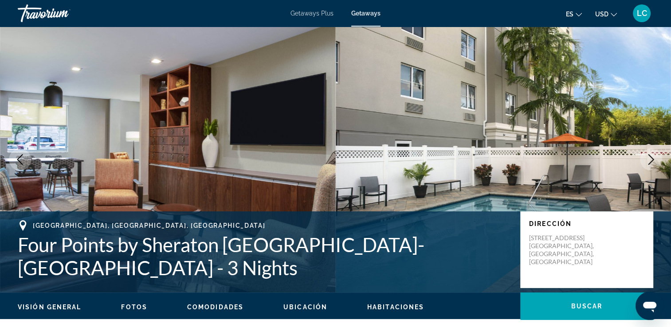
click at [649, 162] on icon "Next image" at bounding box center [651, 159] width 11 height 11
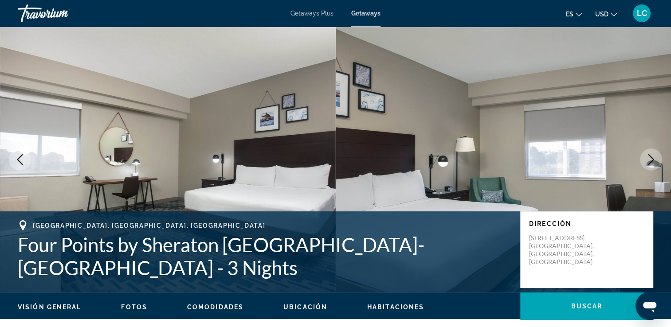
click at [649, 162] on icon "Next image" at bounding box center [651, 159] width 11 height 11
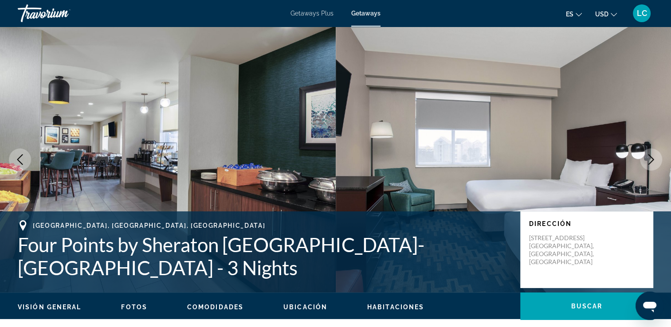
click at [649, 162] on icon "Next image" at bounding box center [651, 159] width 11 height 11
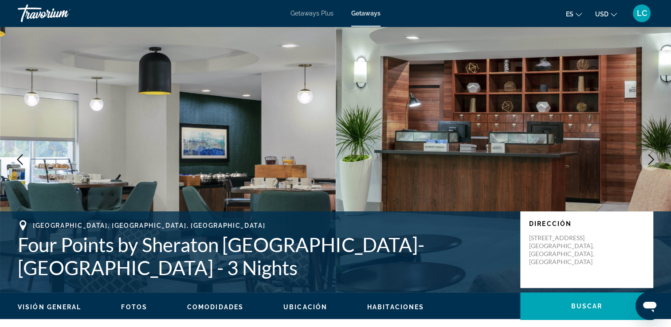
click at [649, 162] on icon "Next image" at bounding box center [651, 159] width 11 height 11
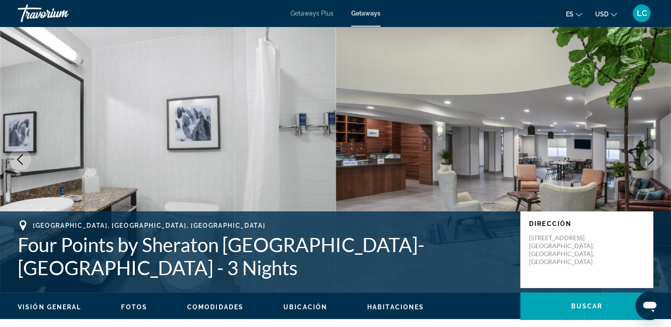
click at [649, 162] on icon "Next image" at bounding box center [651, 159] width 11 height 11
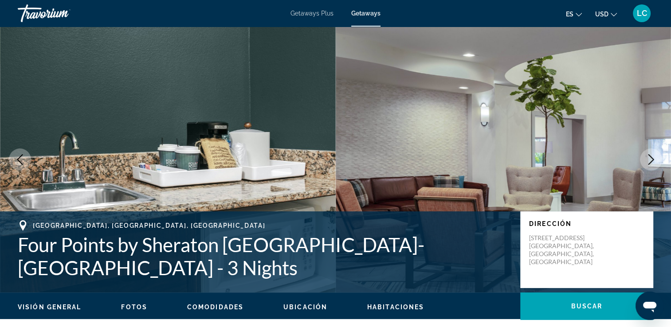
click at [649, 162] on icon "Next image" at bounding box center [651, 159] width 11 height 11
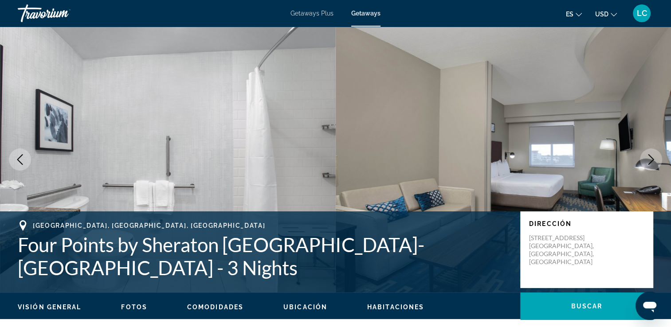
click at [649, 162] on icon "Next image" at bounding box center [651, 159] width 11 height 11
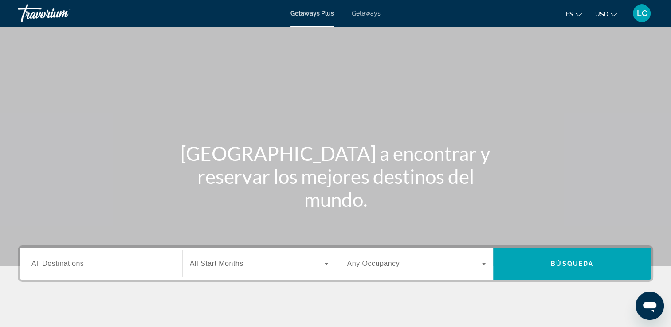
click at [315, 12] on span "Getaways Plus" at bounding box center [312, 13] width 43 height 7
click at [68, 266] on span "All Destinations" at bounding box center [57, 264] width 52 height 8
click at [68, 266] on input "Destination All Destinations" at bounding box center [100, 264] width 139 height 11
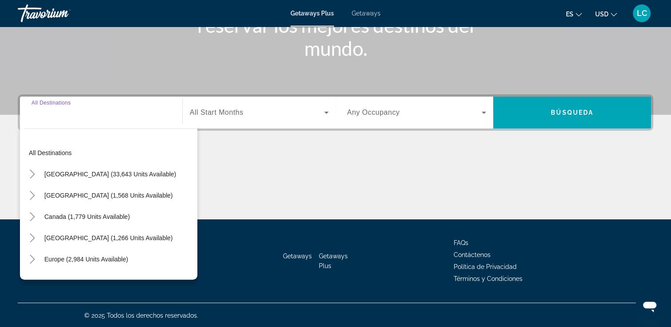
scroll to position [152, 0]
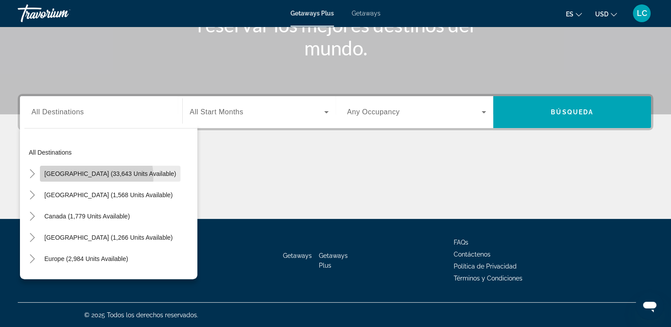
click at [90, 177] on span "Search widget" at bounding box center [110, 173] width 141 height 21
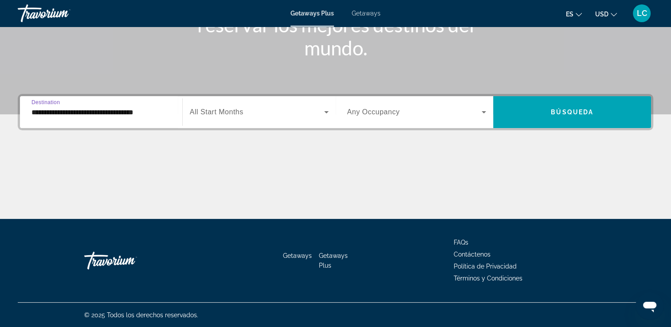
click at [113, 111] on input "**********" at bounding box center [100, 112] width 139 height 11
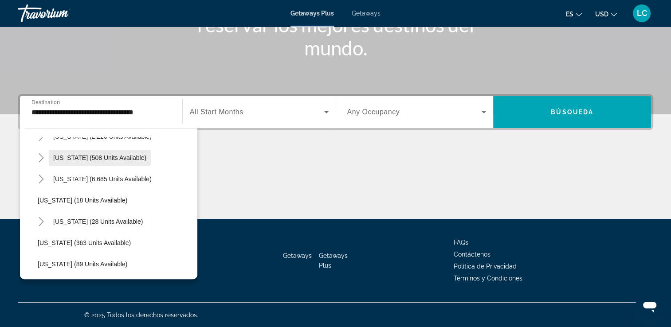
scroll to position [108, 0]
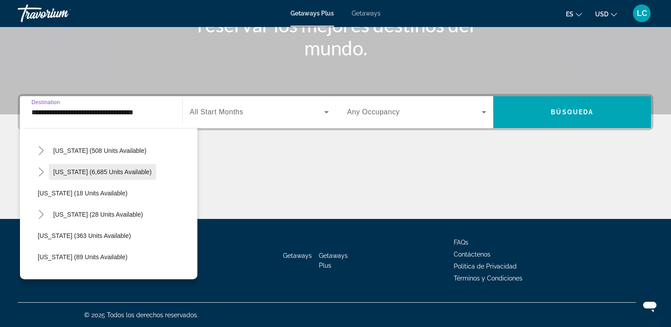
click at [116, 169] on span "[US_STATE] (6,685 units available)" at bounding box center [102, 172] width 98 height 7
type input "**********"
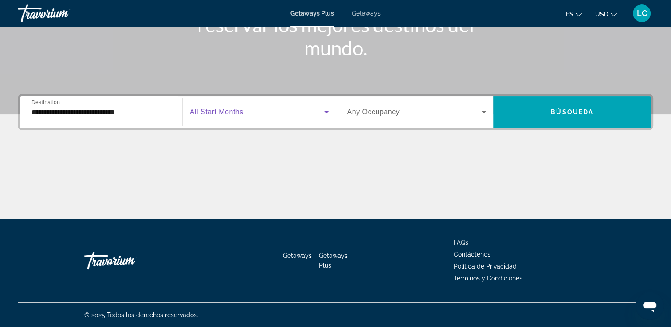
click at [326, 109] on icon "Search widget" at bounding box center [326, 112] width 11 height 11
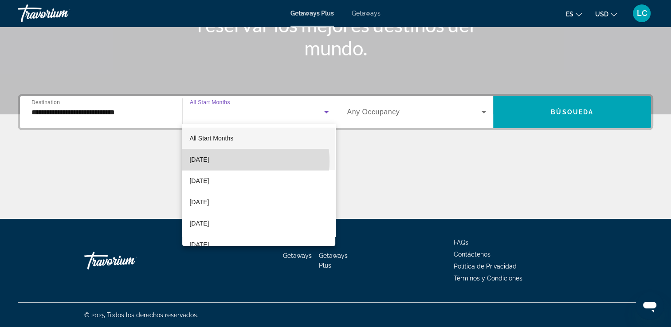
click at [209, 161] on span "[DATE]" at bounding box center [199, 159] width 20 height 11
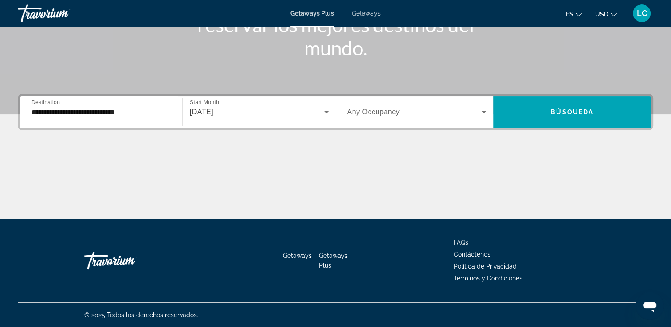
click at [309, 142] on div "**********" at bounding box center [335, 156] width 671 height 125
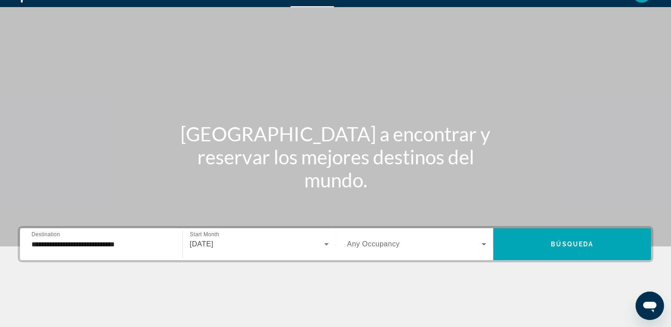
scroll to position [21, 0]
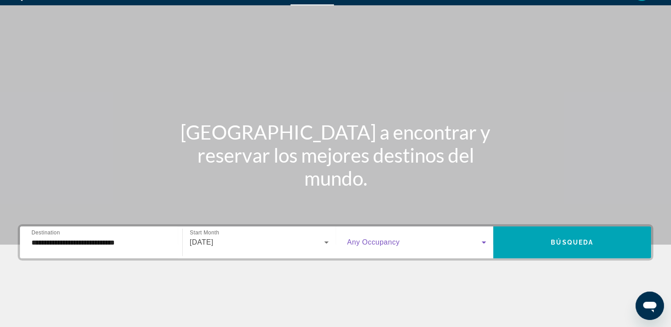
click at [485, 243] on icon "Search widget" at bounding box center [484, 242] width 11 height 11
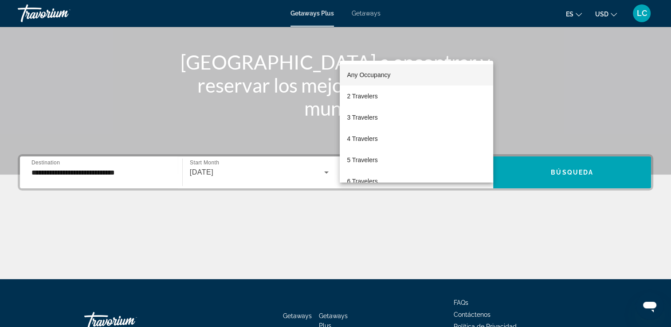
scroll to position [152, 0]
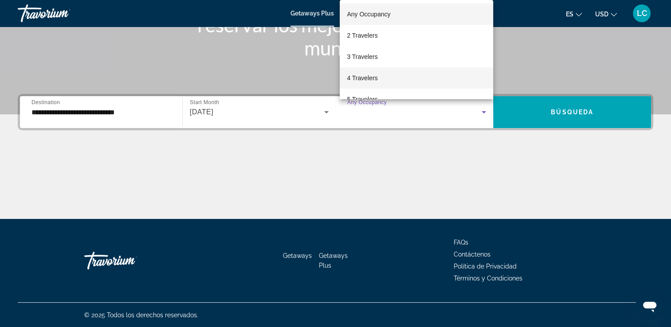
click at [374, 78] on span "4 Travelers" at bounding box center [362, 78] width 31 height 11
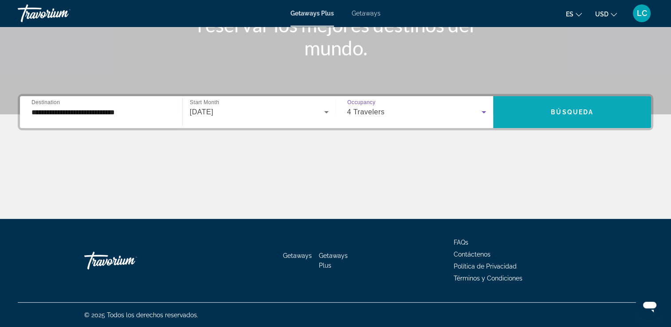
click at [545, 115] on span "Search widget" at bounding box center [572, 112] width 158 height 21
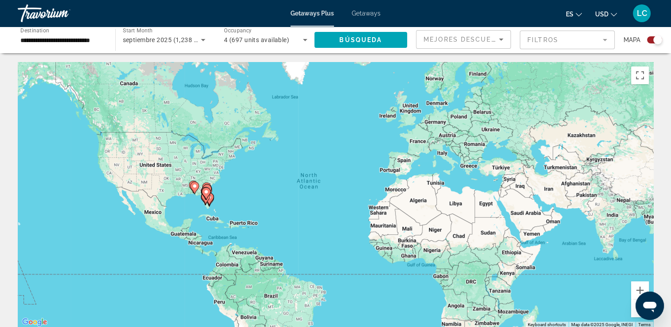
click at [206, 197] on icon "Main content" at bounding box center [206, 194] width 8 height 12
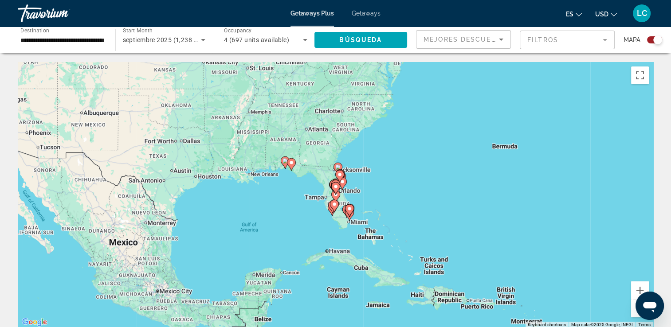
click at [351, 215] on gmp-advanced-marker "Main content" at bounding box center [349, 210] width 9 height 13
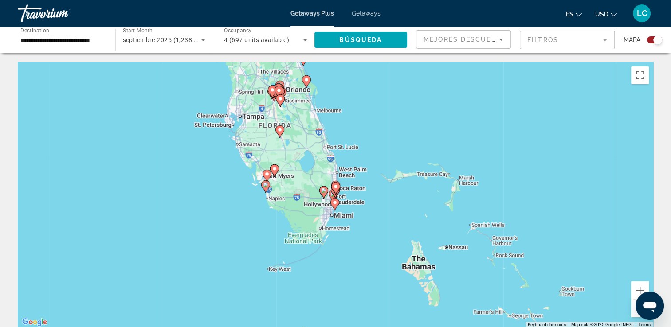
click at [335, 206] on icon "Main content" at bounding box center [334, 205] width 8 height 12
type input "**********"
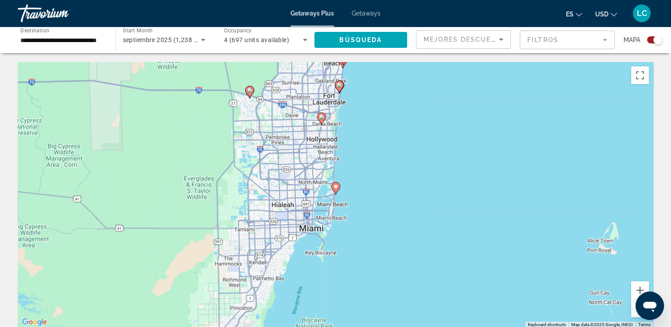
click at [338, 86] on image "Main content" at bounding box center [339, 85] width 5 height 5
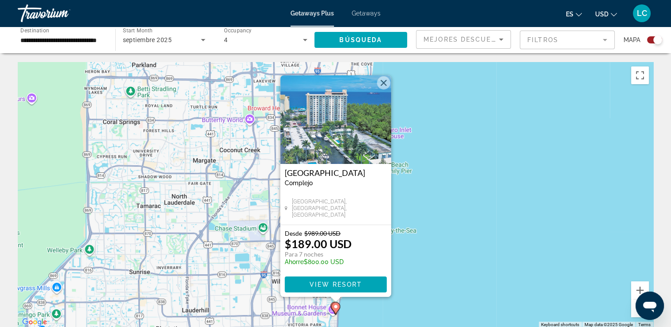
click at [381, 86] on button "Close" at bounding box center [383, 82] width 13 height 13
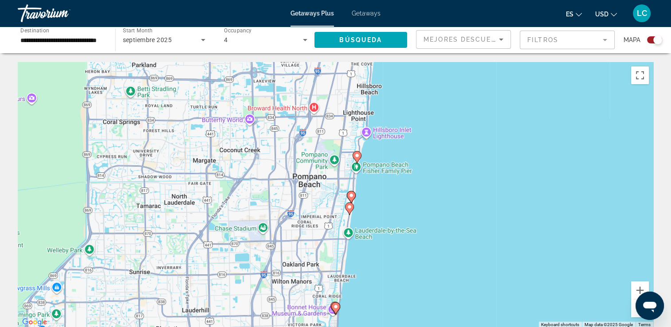
click at [358, 158] on image "Main content" at bounding box center [356, 155] width 5 height 5
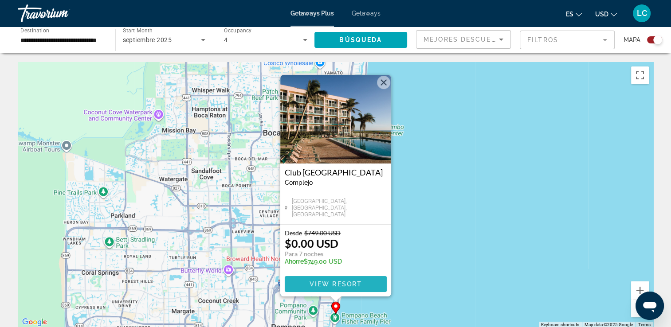
click at [319, 284] on span "View Resort" at bounding box center [335, 284] width 52 height 7
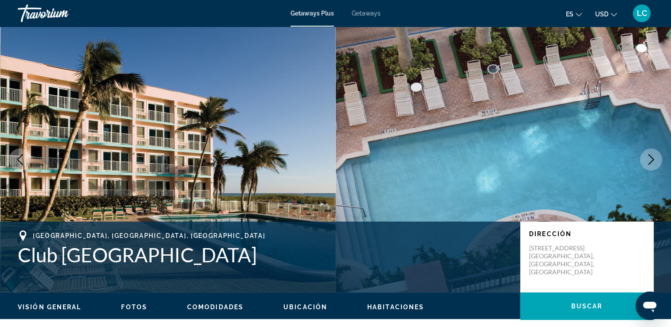
click at [645, 162] on button "Next image" at bounding box center [651, 160] width 22 height 22
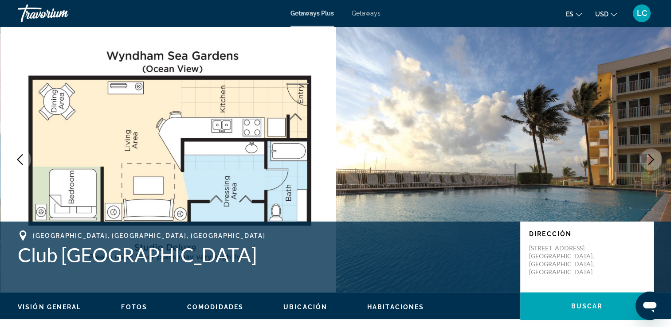
click at [645, 162] on button "Next image" at bounding box center [651, 160] width 22 height 22
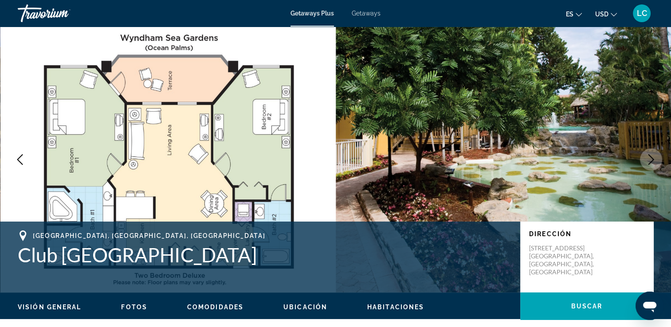
click at [645, 162] on button "Next image" at bounding box center [651, 160] width 22 height 22
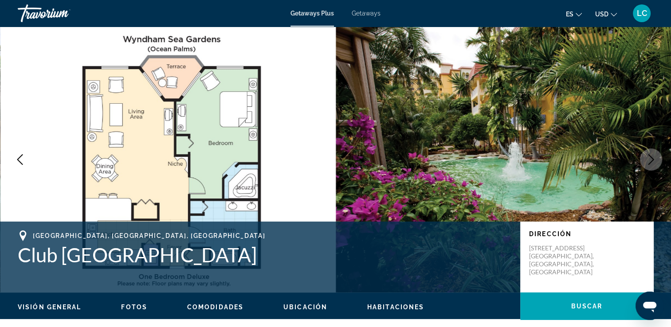
click at [645, 162] on button "Next image" at bounding box center [651, 160] width 22 height 22
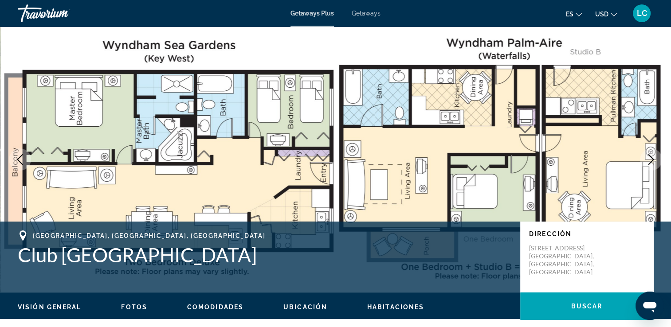
click at [645, 162] on button "Next image" at bounding box center [651, 160] width 22 height 22
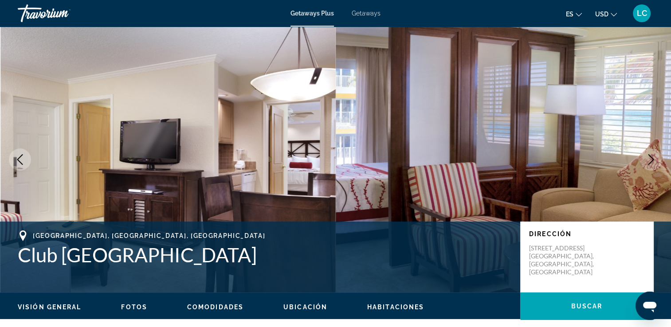
click at [645, 162] on button "Next image" at bounding box center [651, 160] width 22 height 22
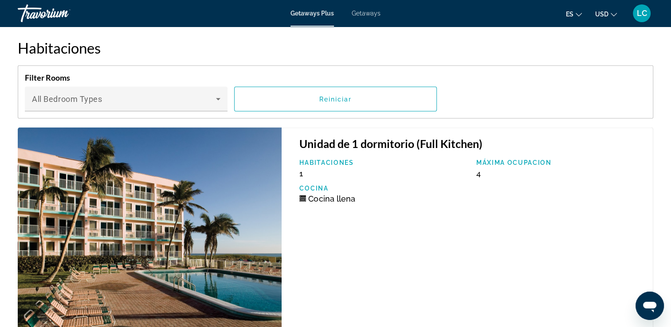
scroll to position [1730, 0]
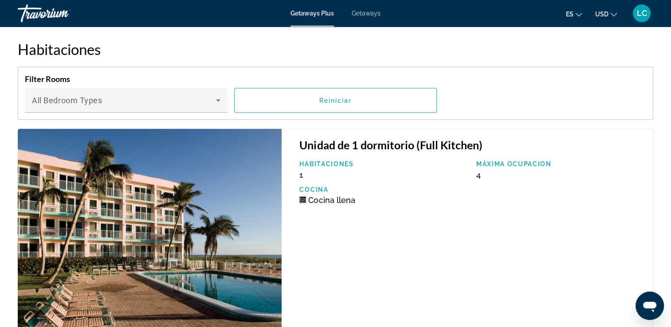
click at [480, 170] on span "4" at bounding box center [478, 174] width 4 height 9
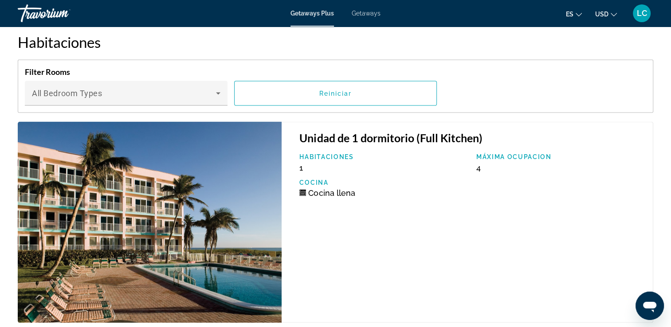
scroll to position [1709, 0]
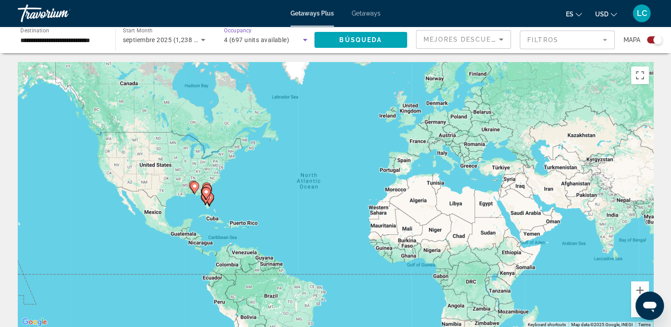
click at [229, 38] on span "4 (697 units available)" at bounding box center [256, 39] width 65 height 7
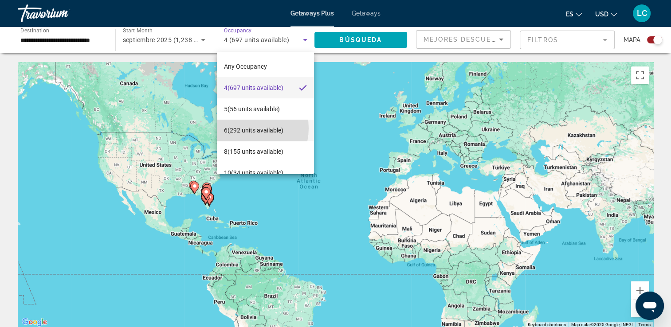
click at [243, 128] on span "6 (292 units available)" at bounding box center [253, 130] width 59 height 11
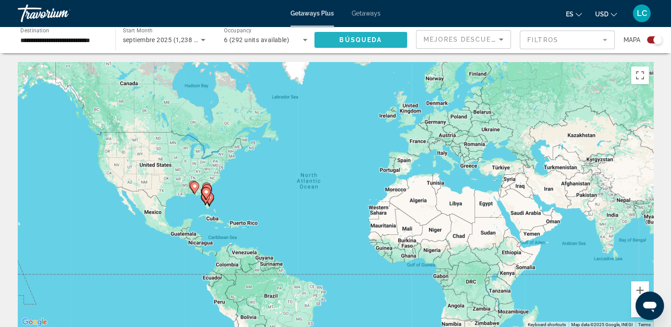
click at [380, 40] on span "Búsqueda" at bounding box center [360, 39] width 43 height 7
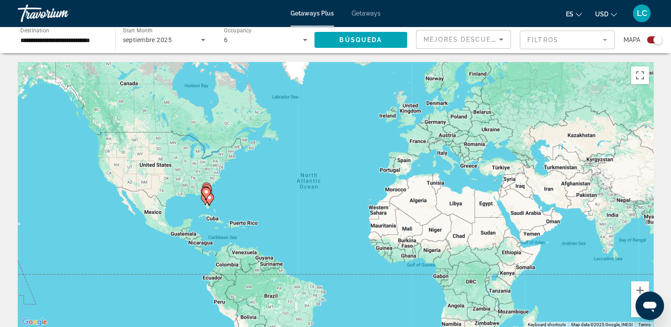
click at [205, 189] on icon "Main content" at bounding box center [206, 194] width 8 height 12
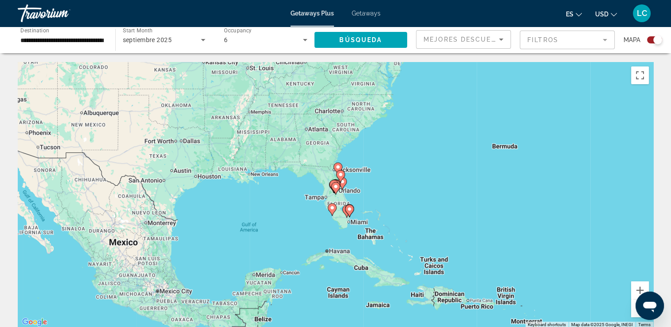
click at [350, 211] on image "Main content" at bounding box center [349, 209] width 5 height 5
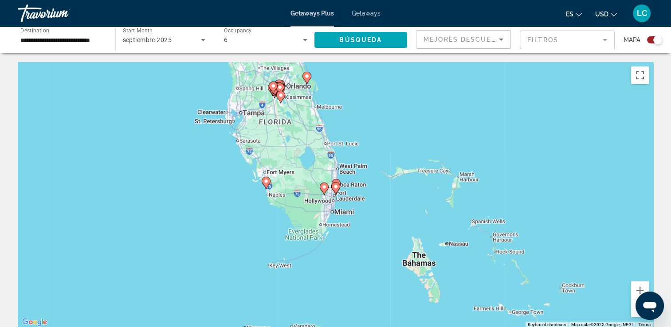
click at [335, 181] on image "Main content" at bounding box center [336, 183] width 5 height 5
type input "**********"
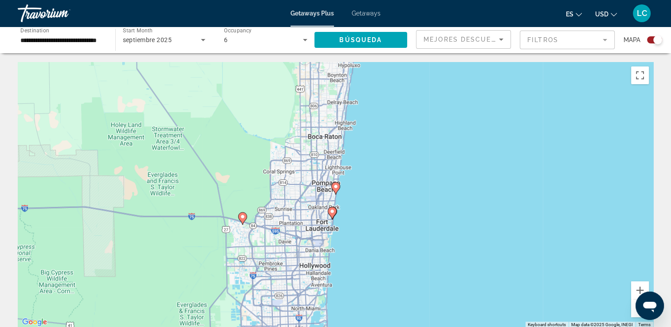
click at [332, 214] on image "Main content" at bounding box center [332, 211] width 5 height 5
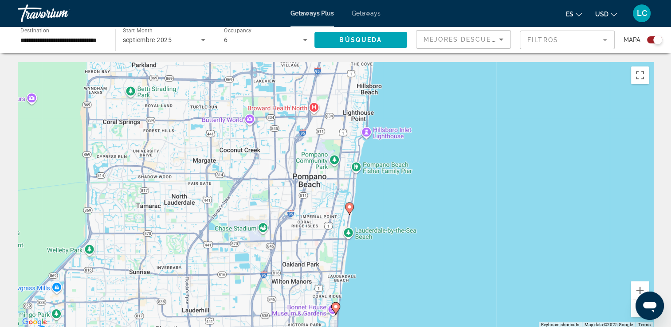
click at [348, 211] on icon "Main content" at bounding box center [349, 209] width 8 height 12
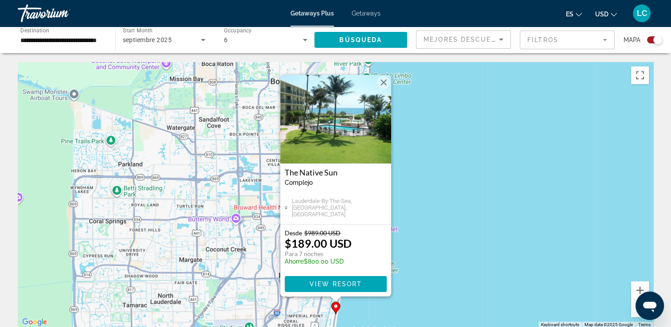
click at [383, 82] on button "Close" at bounding box center [383, 82] width 13 height 13
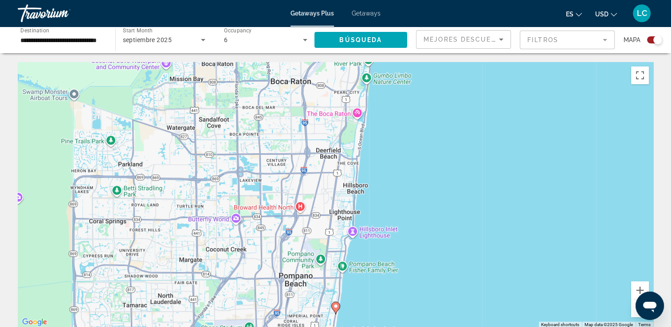
click at [336, 310] on icon "Main content" at bounding box center [335, 309] width 8 height 12
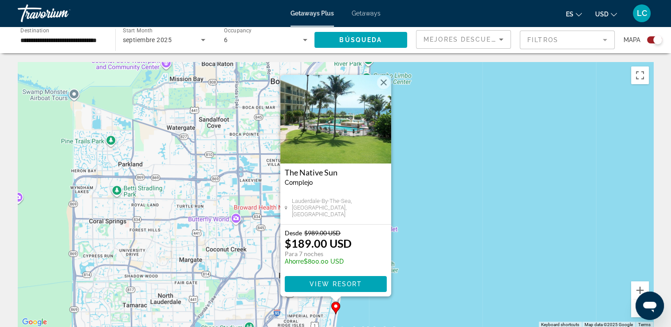
click at [383, 80] on button "Close" at bounding box center [383, 82] width 13 height 13
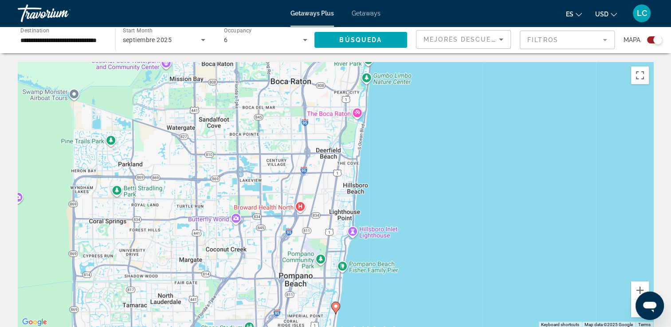
click at [368, 63] on div "To navigate, press the arrow keys. To activate drag with keyboard, press Alt + …" at bounding box center [336, 195] width 636 height 266
click at [368, 63] on div "To activate drag with keyboard, press Alt + Enter. Once in keyboard drag state,…" at bounding box center [336, 195] width 636 height 266
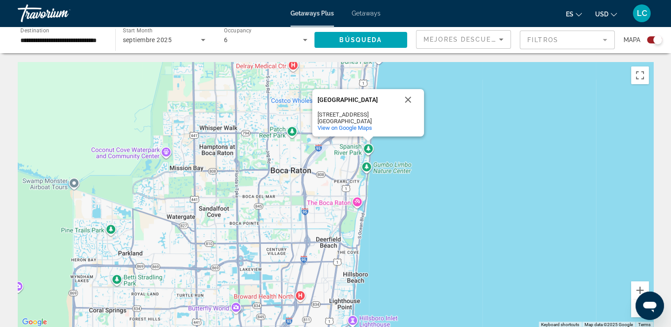
click at [564, 201] on div "To activate drag with keyboard, press Alt + Enter. Once in keyboard drag state,…" at bounding box center [336, 195] width 636 height 266
click at [365, 146] on div "To activate drag with keyboard, press Alt + Enter. Once in keyboard drag state,…" at bounding box center [336, 195] width 636 height 266
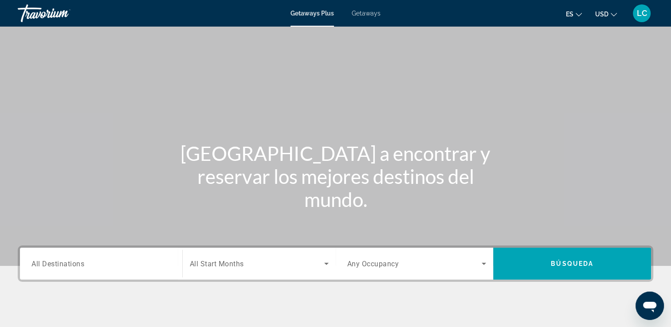
click at [77, 262] on span "All Destinations" at bounding box center [57, 264] width 53 height 8
click at [77, 262] on input "Destination All Destinations" at bounding box center [100, 264] width 139 height 11
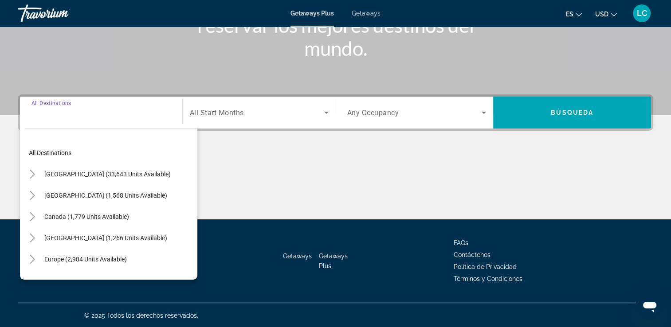
scroll to position [152, 0]
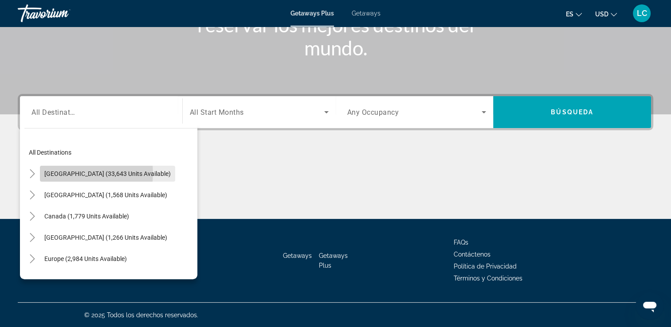
click at [75, 173] on span "[GEOGRAPHIC_DATA] (33,643 units available)" at bounding box center [107, 173] width 126 height 7
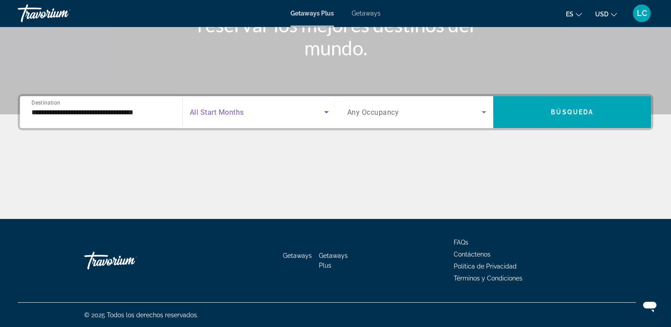
click at [323, 112] on icon "Search widget" at bounding box center [326, 112] width 11 height 11
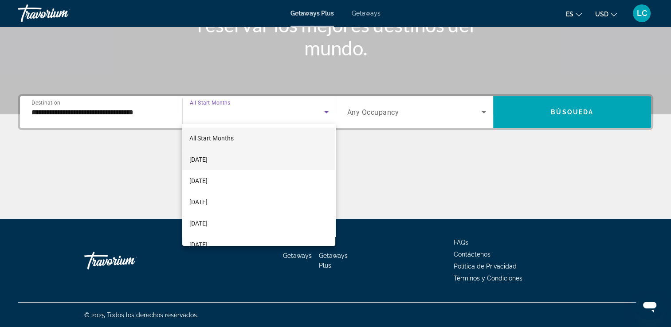
click at [260, 161] on mat-option "[DATE]" at bounding box center [258, 159] width 153 height 21
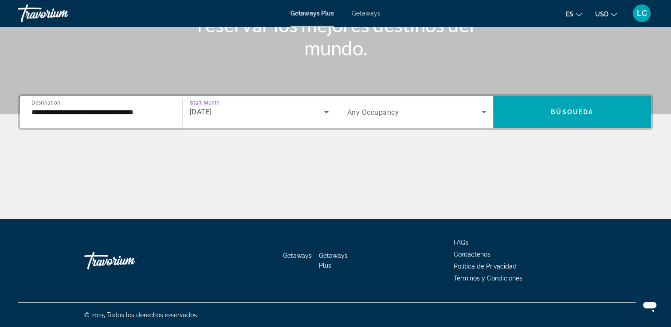
click at [99, 115] on input "**********" at bounding box center [100, 112] width 139 height 11
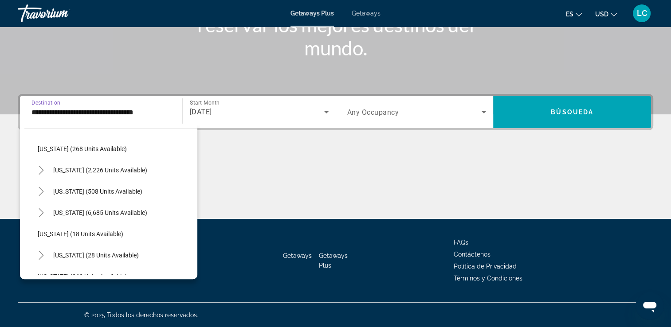
scroll to position [68, 0]
click at [79, 212] on span "[US_STATE] (6,685 units available)" at bounding box center [100, 211] width 94 height 7
type input "**********"
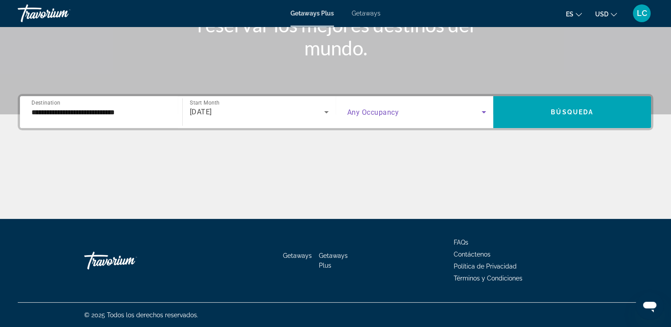
click at [483, 111] on icon "Search widget" at bounding box center [484, 112] width 4 height 2
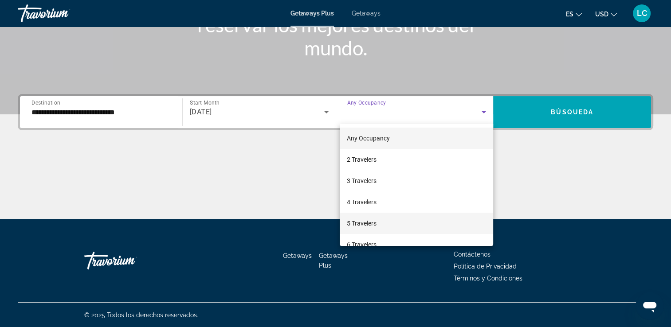
scroll to position [48, 0]
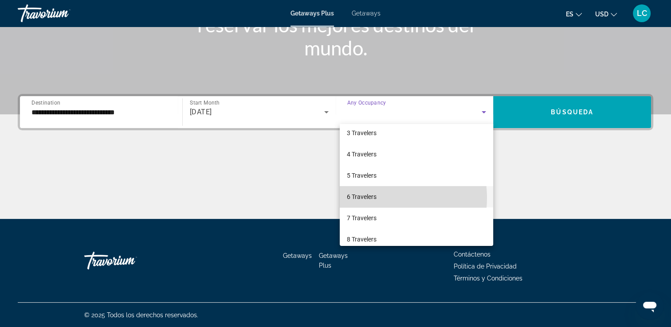
click at [370, 198] on span "6 Travelers" at bounding box center [362, 197] width 30 height 11
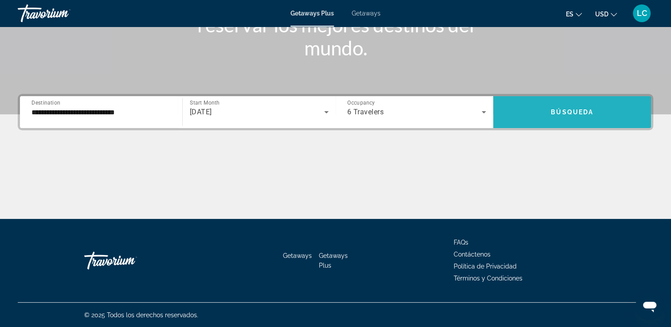
click at [565, 116] on span "Search widget" at bounding box center [572, 112] width 158 height 21
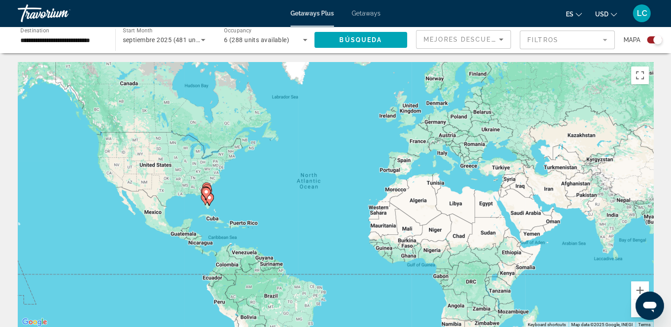
click at [205, 195] on icon "Main content" at bounding box center [206, 194] width 8 height 12
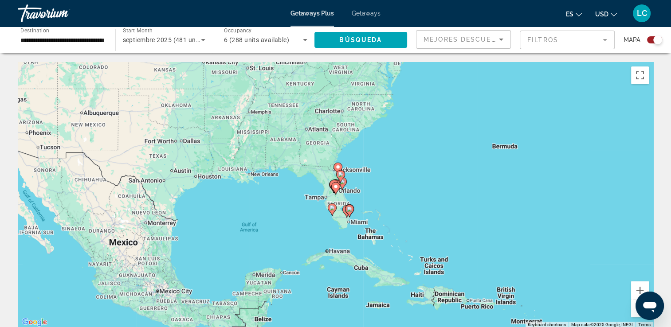
click at [349, 215] on icon "Main content" at bounding box center [349, 211] width 8 height 12
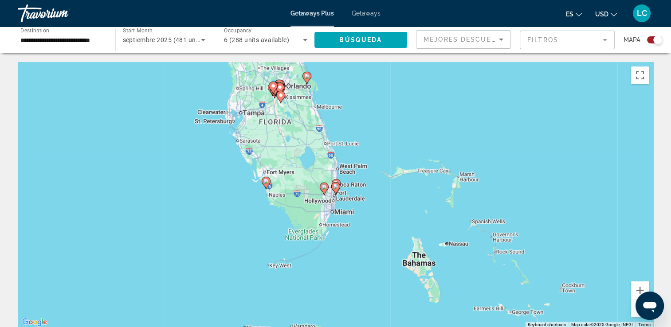
click at [338, 184] on icon "Main content" at bounding box center [335, 189] width 8 height 12
type input "**********"
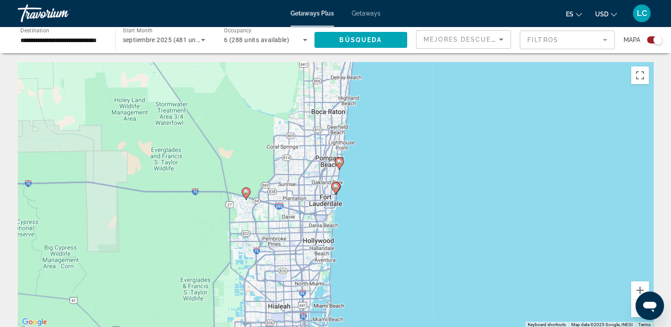
click at [337, 193] on gmp-advanced-marker "Main content" at bounding box center [335, 188] width 9 height 13
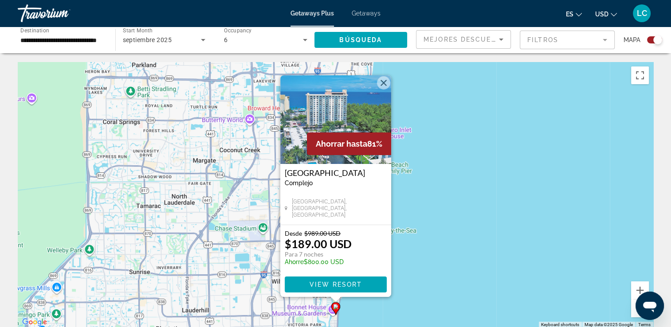
click at [386, 83] on button "Close" at bounding box center [383, 82] width 13 height 13
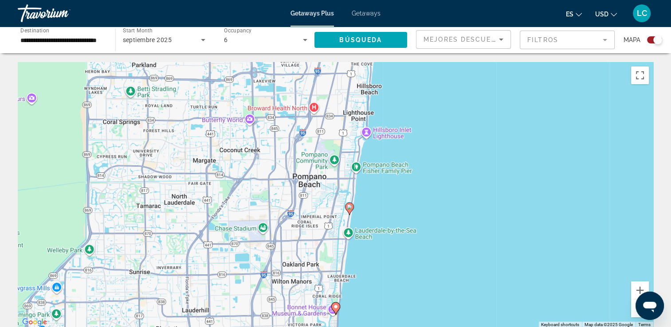
click at [350, 214] on icon "Main content" at bounding box center [349, 209] width 8 height 12
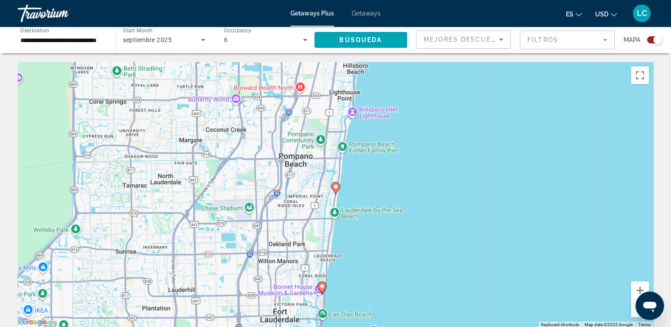
click at [336, 194] on icon "Main content" at bounding box center [335, 188] width 9 height 12
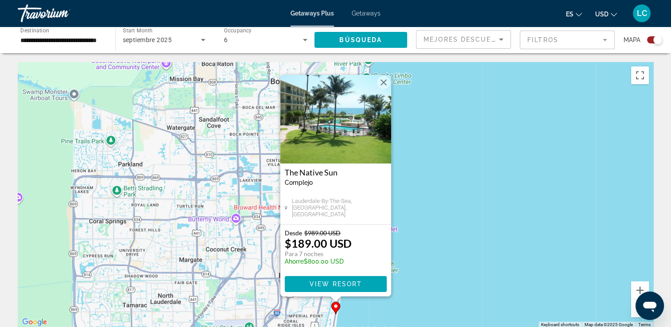
click at [383, 85] on button "Close" at bounding box center [383, 82] width 13 height 13
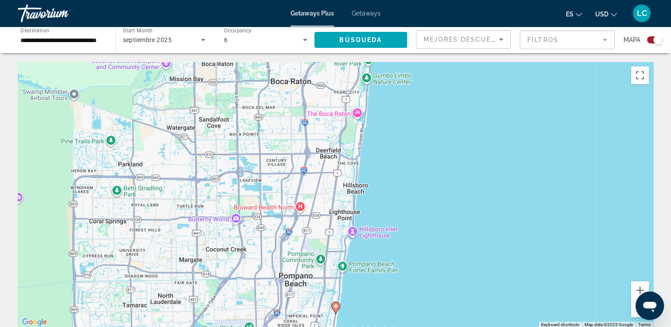
click at [334, 307] on image "Main content" at bounding box center [335, 306] width 5 height 5
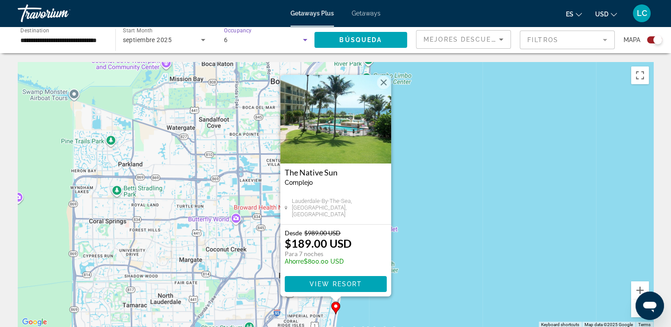
click at [305, 40] on icon "Search widget" at bounding box center [305, 40] width 11 height 11
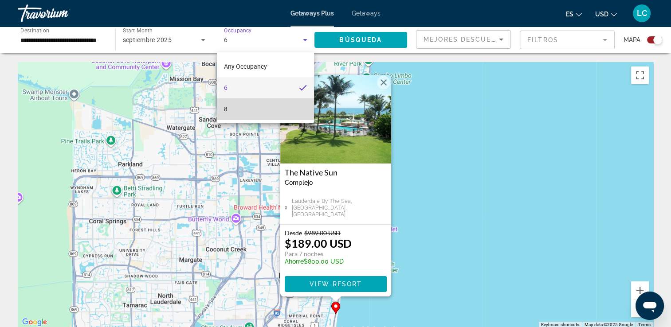
click at [231, 110] on mat-option "8" at bounding box center [265, 108] width 97 height 21
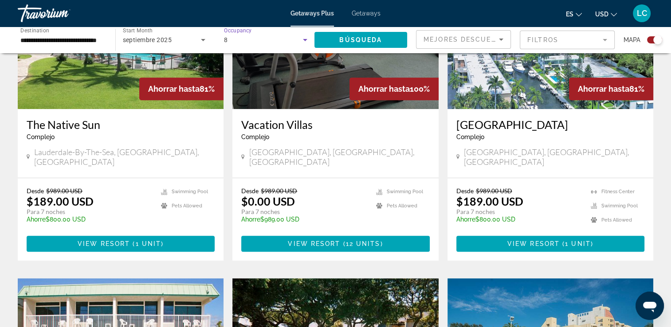
scroll to position [389, 0]
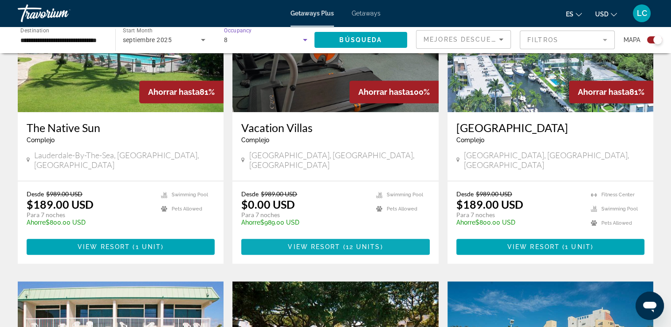
click at [358, 244] on span "12 units" at bounding box center [363, 247] width 35 height 7
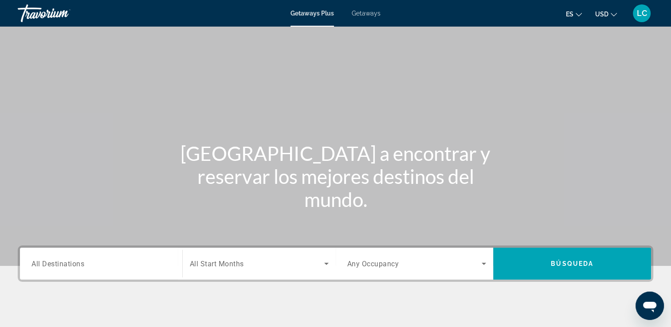
click at [358, 15] on span "Getaways" at bounding box center [366, 13] width 29 height 7
click at [53, 260] on span "All Destinations" at bounding box center [57, 264] width 53 height 8
click at [53, 260] on input "Destination All Destinations" at bounding box center [100, 264] width 139 height 11
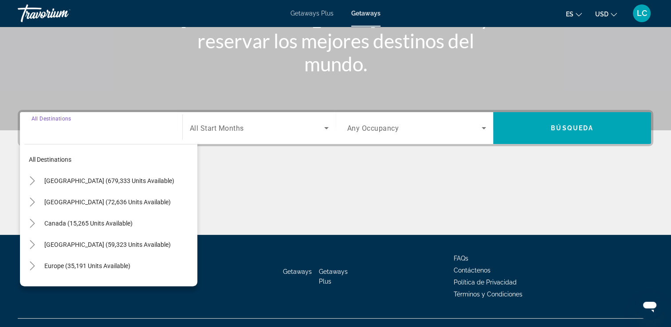
scroll to position [152, 0]
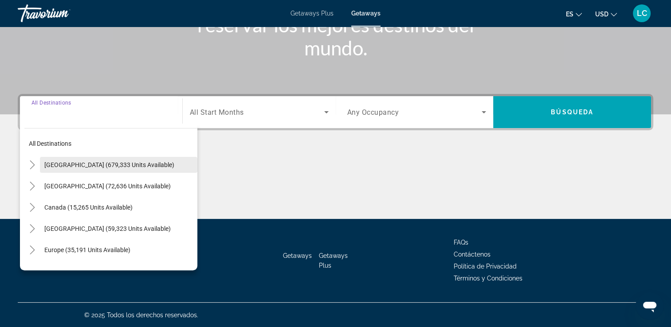
click at [101, 166] on span "[GEOGRAPHIC_DATA] (679,333 units available)" at bounding box center [109, 164] width 130 height 7
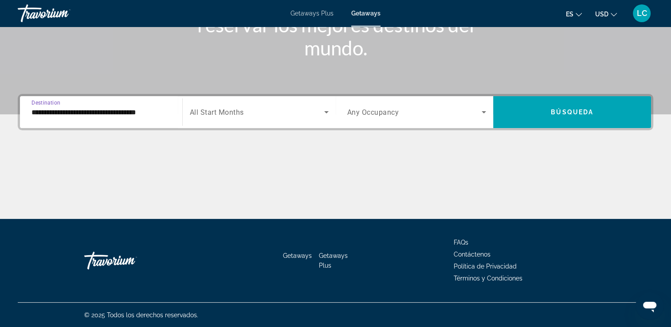
click at [245, 115] on span "Search widget" at bounding box center [257, 112] width 134 height 11
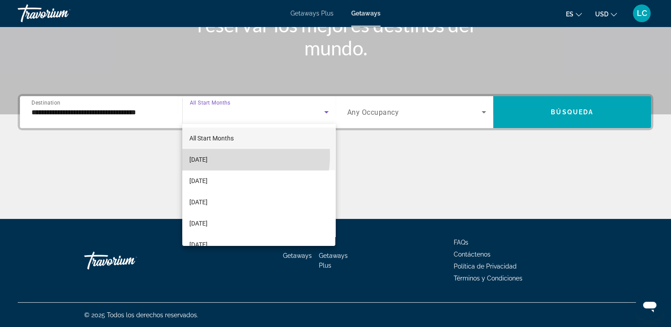
click at [208, 156] on span "[DATE]" at bounding box center [198, 159] width 18 height 11
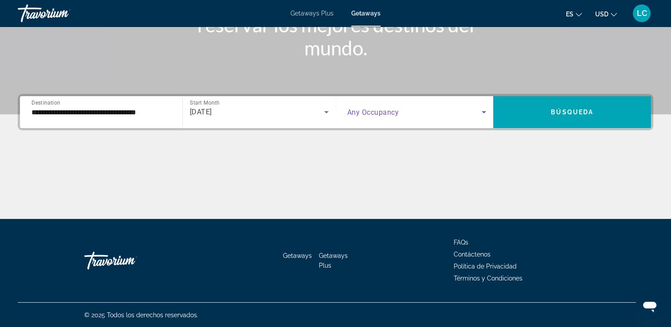
click at [481, 113] on icon "Search widget" at bounding box center [484, 112] width 11 height 11
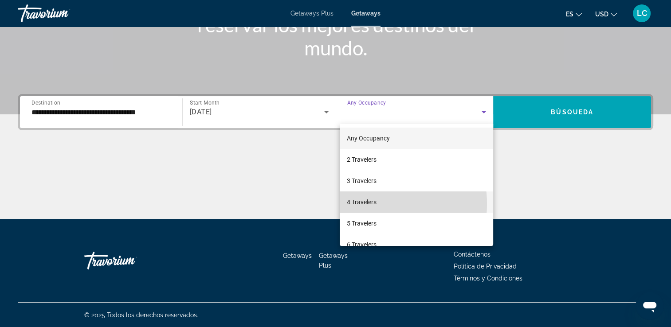
click at [364, 204] on span "4 Travelers" at bounding box center [362, 202] width 30 height 11
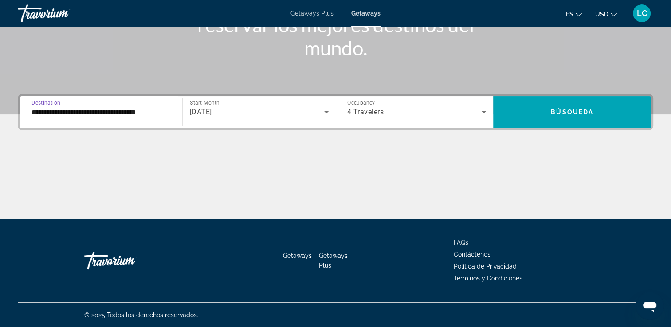
click at [143, 109] on input "**********" at bounding box center [100, 112] width 139 height 11
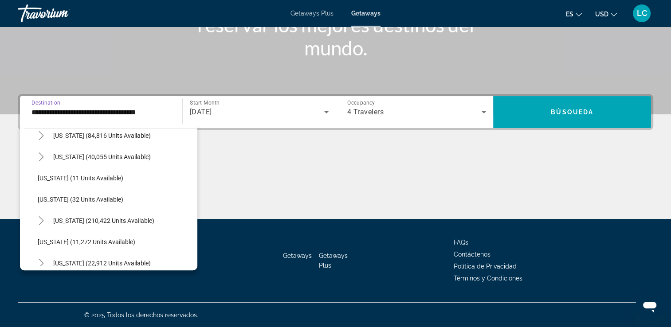
scroll to position [114, 0]
click at [104, 219] on span "[US_STATE] (210,422 units available)" at bounding box center [103, 220] width 101 height 7
type input "**********"
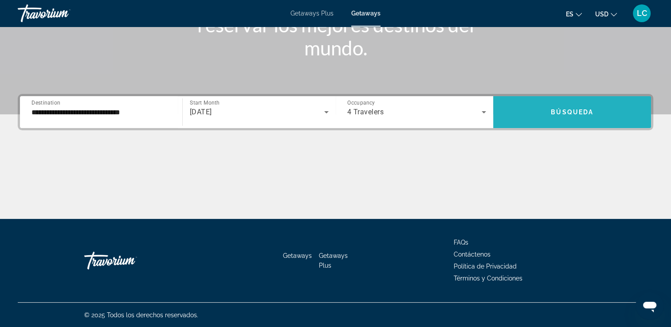
click at [561, 113] on span "Búsqueda" at bounding box center [572, 112] width 43 height 7
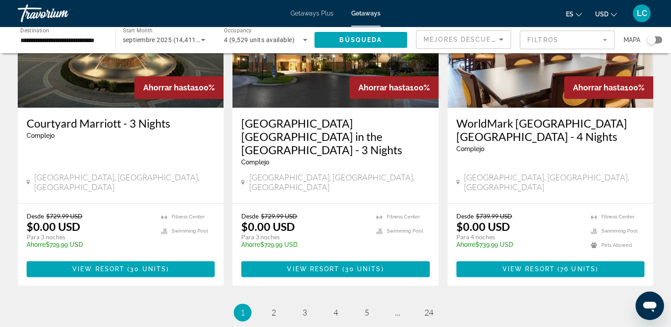
scroll to position [1120, 0]
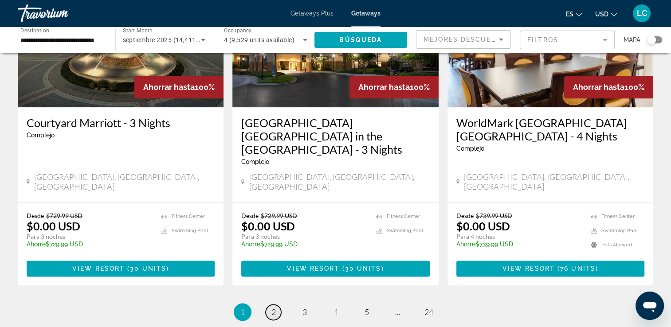
click at [270, 305] on link "page 2" at bounding box center [274, 313] width 16 height 16
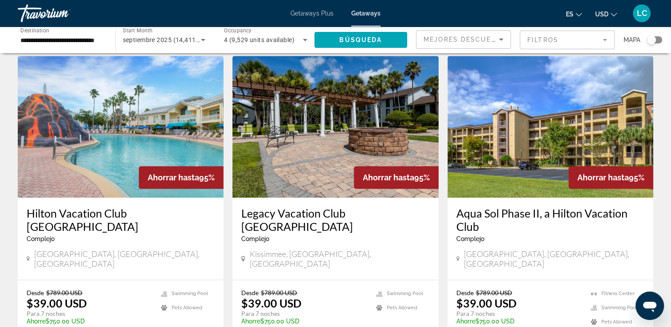
scroll to position [1078, 0]
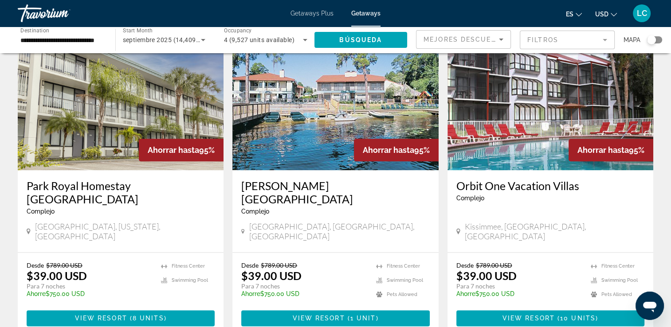
scroll to position [1071, 0]
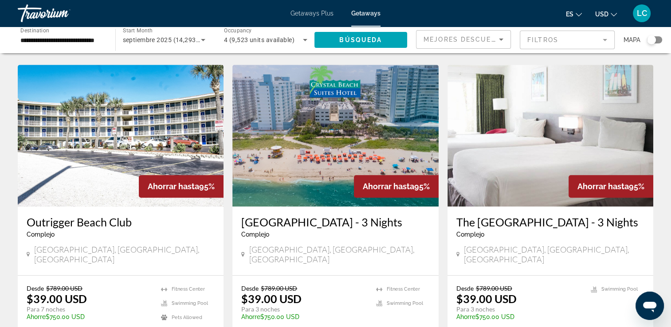
scroll to position [705, 0]
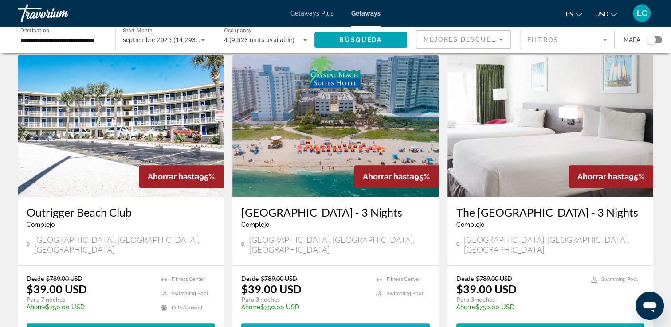
click at [334, 327] on span "View Resort" at bounding box center [313, 331] width 52 height 7
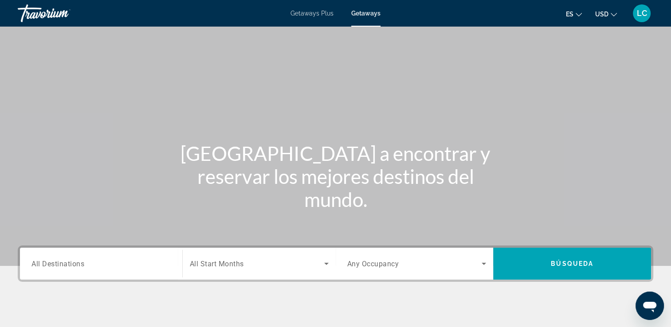
click at [299, 13] on span "Getaways Plus" at bounding box center [312, 13] width 43 height 7
click at [69, 266] on span "All Destinations" at bounding box center [57, 264] width 53 height 8
click at [69, 266] on input "Destination All Destinations" at bounding box center [100, 264] width 139 height 11
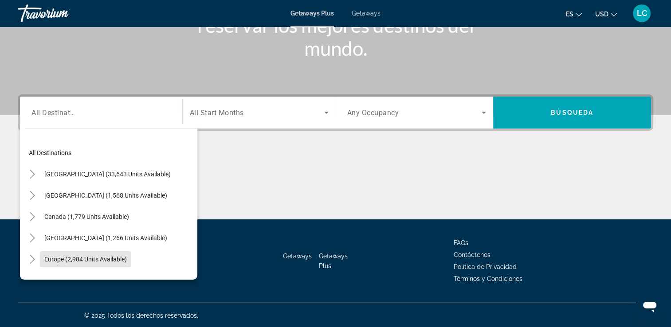
scroll to position [152, 0]
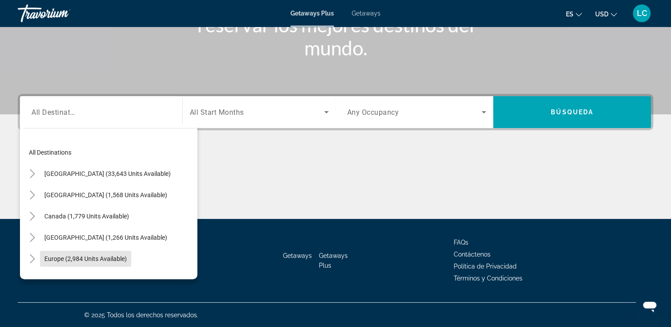
click at [69, 266] on span "Search widget" at bounding box center [85, 258] width 91 height 21
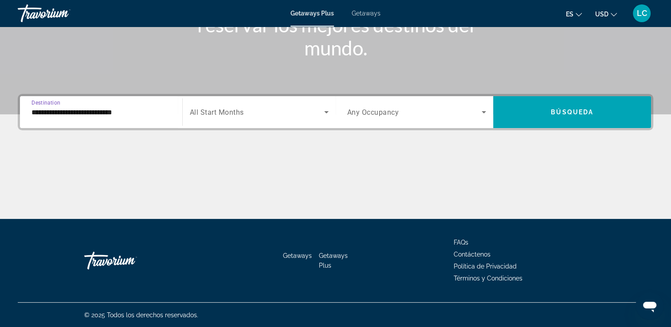
click at [66, 115] on input "**********" at bounding box center [100, 112] width 139 height 11
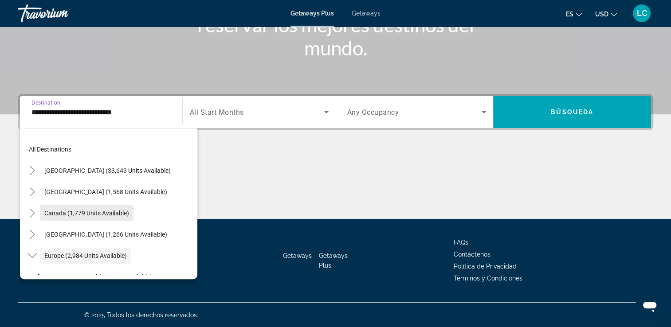
scroll to position [4, 0]
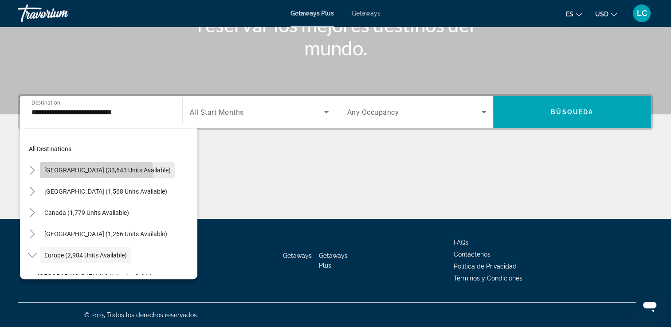
click at [84, 172] on span "[GEOGRAPHIC_DATA] (33,643 units available)" at bounding box center [107, 170] width 126 height 7
type input "**********"
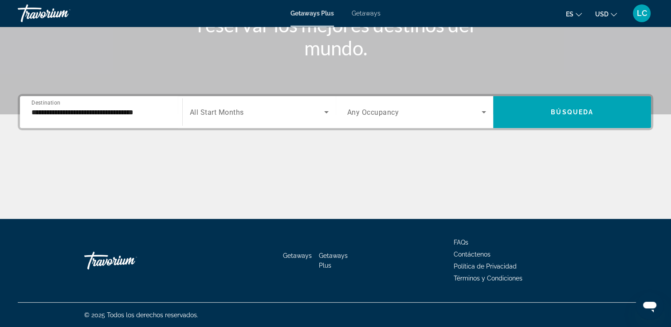
click at [264, 105] on div "Search widget" at bounding box center [259, 112] width 139 height 25
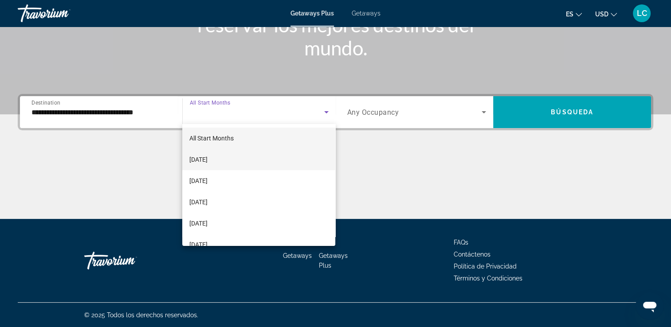
click at [262, 161] on mat-option "[DATE]" at bounding box center [258, 159] width 153 height 21
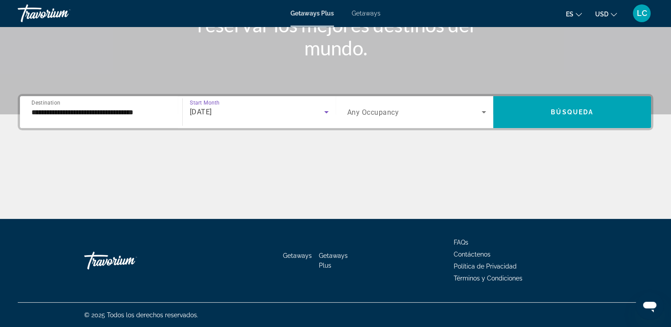
click at [444, 116] on span "Search widget" at bounding box center [414, 112] width 135 height 11
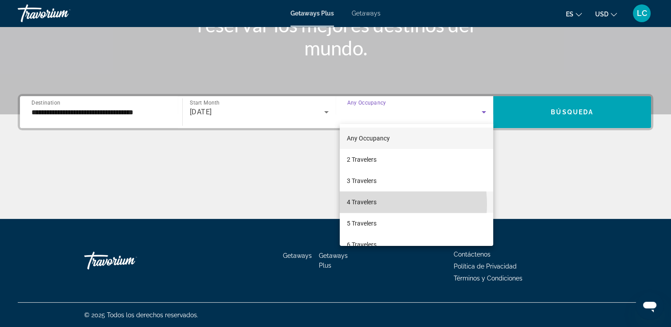
click at [362, 204] on span "4 Travelers" at bounding box center [362, 202] width 30 height 11
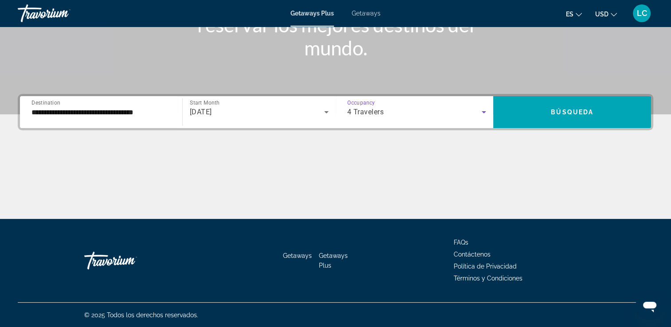
drag, startPoint x: 486, startPoint y: 113, endPoint x: 479, endPoint y: 110, distance: 7.3
click at [479, 110] on div "4 Travelers" at bounding box center [416, 112] width 139 height 11
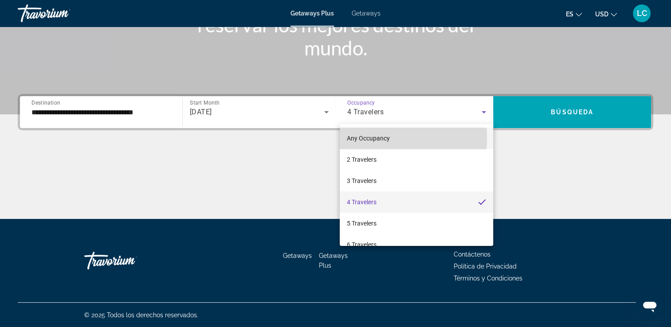
click at [368, 138] on span "Any Occupancy" at bounding box center [368, 138] width 43 height 7
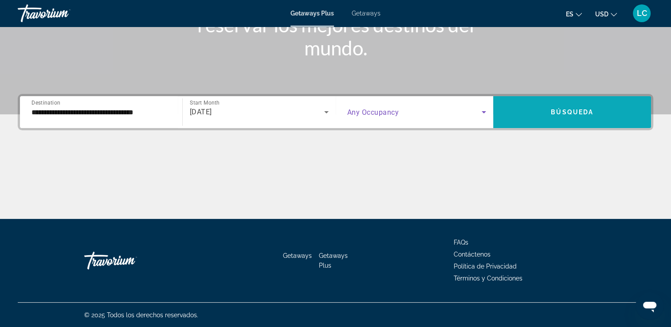
click at [550, 107] on span "Search widget" at bounding box center [572, 112] width 158 height 21
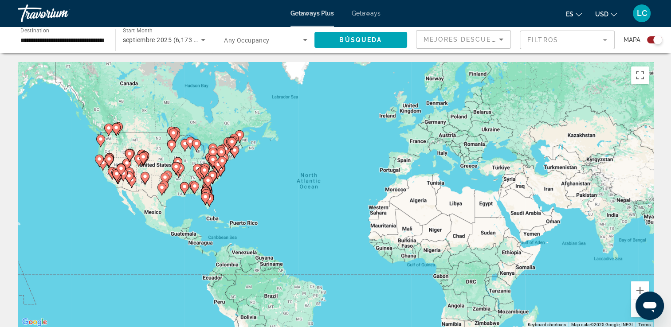
click at [204, 191] on icon "Main content" at bounding box center [206, 196] width 8 height 12
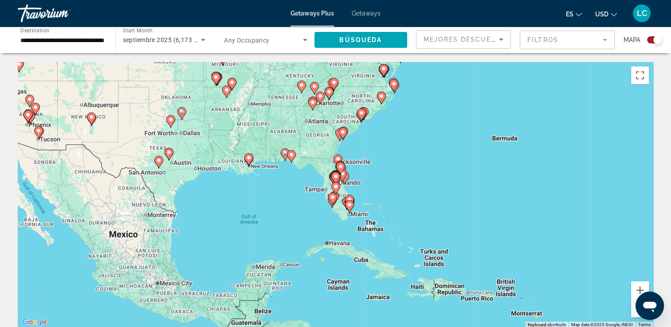
click at [351, 212] on gmp-advanced-marker "Main content" at bounding box center [349, 206] width 9 height 13
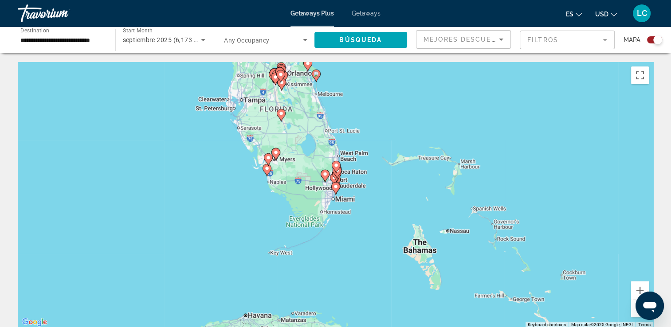
click at [337, 178] on icon "Main content" at bounding box center [337, 172] width 9 height 12
type input "**********"
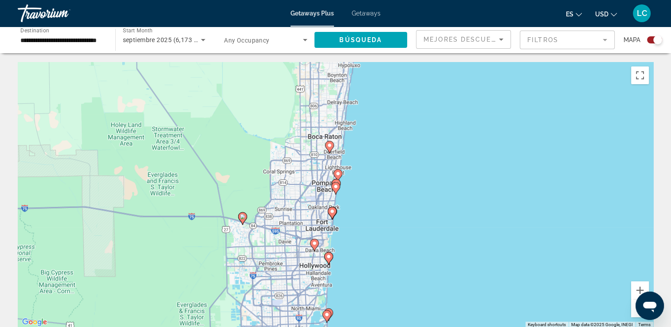
click at [330, 146] on image "Main content" at bounding box center [329, 145] width 5 height 5
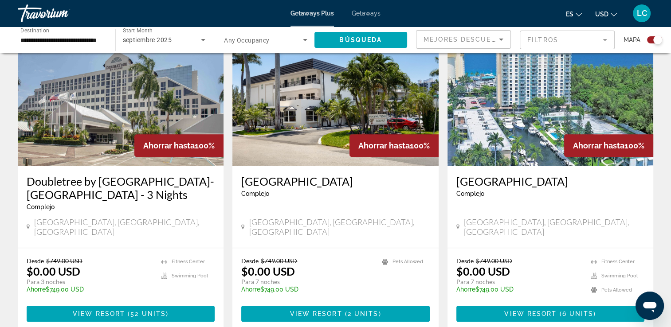
scroll to position [336, 0]
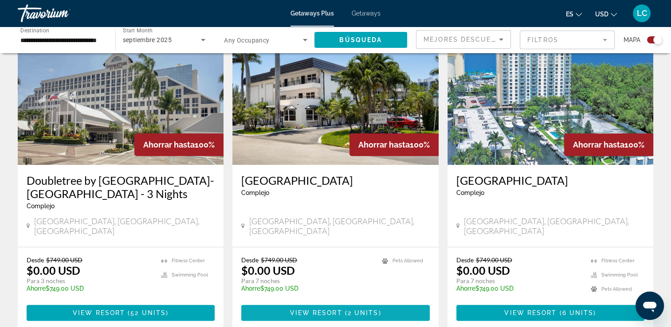
click at [319, 310] on span "View Resort" at bounding box center [316, 313] width 52 height 7
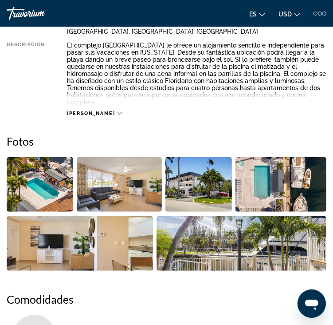
scroll to position [271, 0]
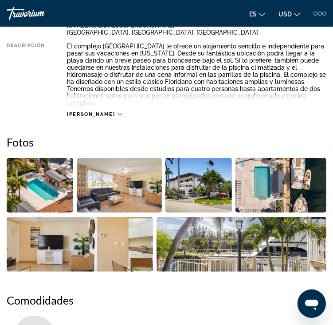
click at [84, 116] on span "[PERSON_NAME]" at bounding box center [91, 114] width 48 height 6
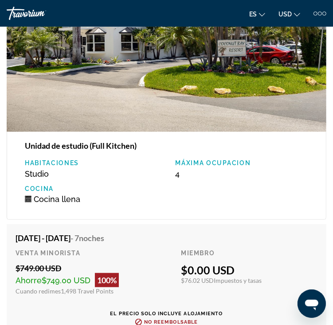
scroll to position [1888, 0]
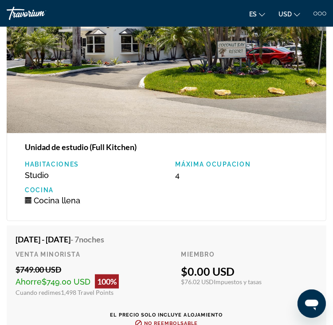
click at [163, 198] on div "Unidad de estudio (Full Kitchen) Habitaciones Studio Máxima ocupacion 4 Cocina …" at bounding box center [167, 177] width 320 height 88
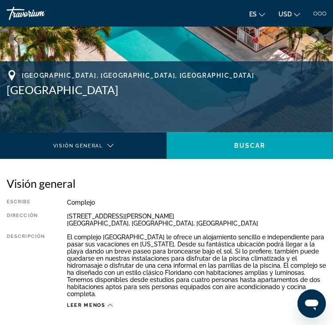
scroll to position [82, 0]
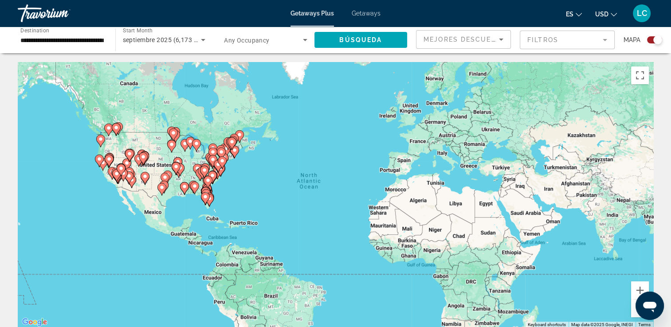
click at [208, 200] on icon "Main content" at bounding box center [205, 199] width 8 height 12
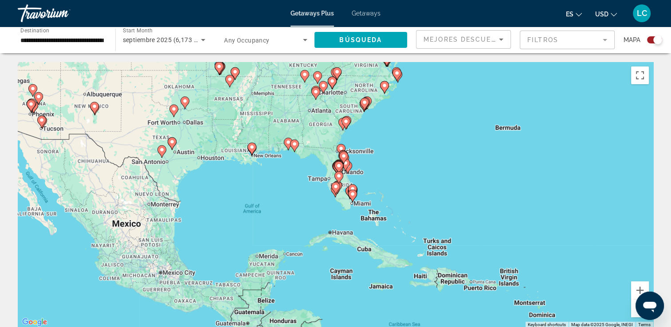
click at [352, 191] on icon "Main content" at bounding box center [352, 196] width 8 height 12
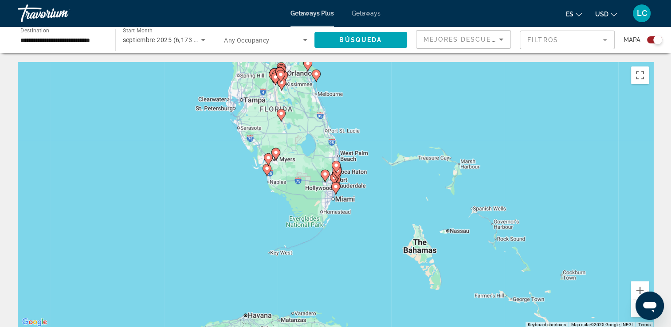
click at [346, 160] on div "To navigate, press the arrow keys. To activate drag with keyboard, press Alt + …" at bounding box center [336, 195] width 636 height 266
click at [337, 165] on image "Main content" at bounding box center [336, 165] width 5 height 5
type input "**********"
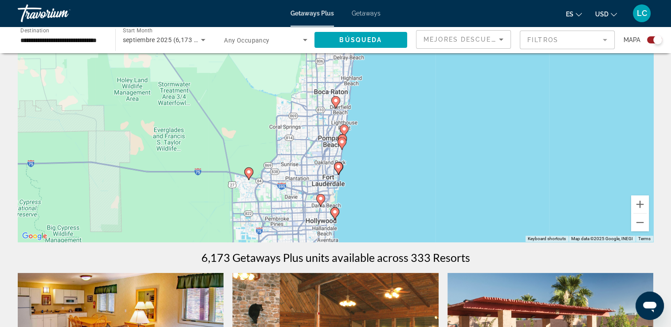
scroll to position [85, 0]
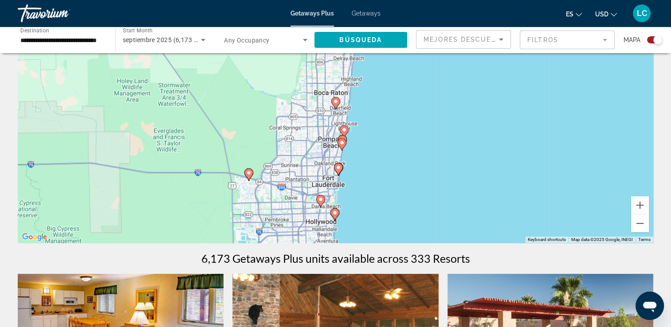
click at [339, 169] on image "Main content" at bounding box center [338, 167] width 5 height 5
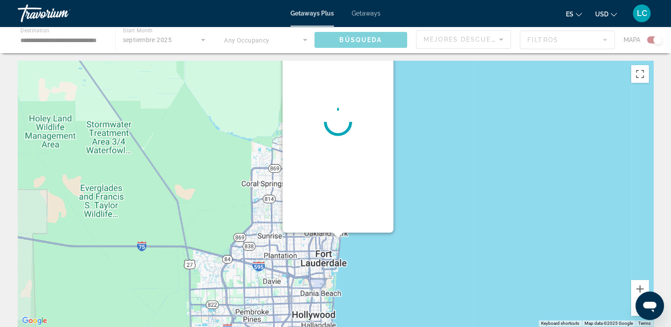
scroll to position [0, 0]
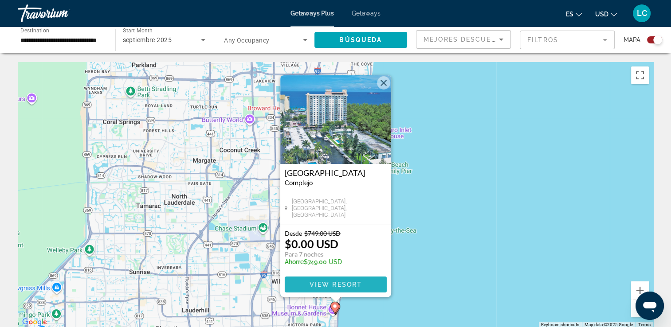
click at [321, 284] on span "View Resort" at bounding box center [335, 284] width 52 height 7
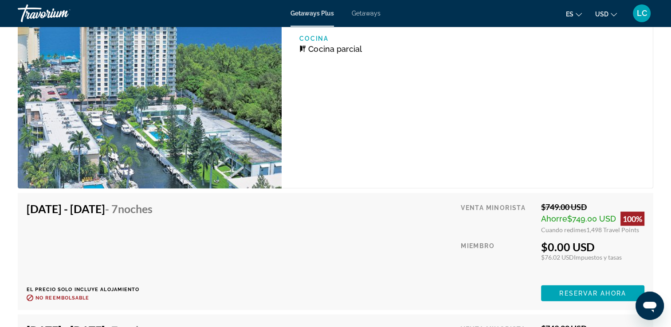
scroll to position [1831, 0]
click at [565, 290] on span "Reservar ahora" at bounding box center [592, 293] width 67 height 7
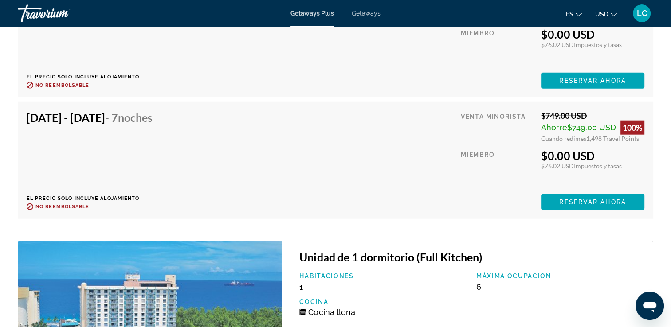
scroll to position [2166, 0]
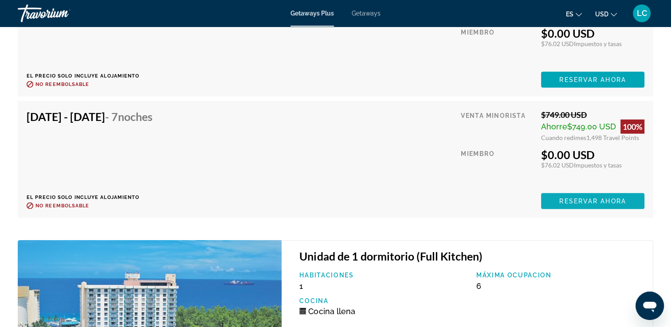
click at [555, 90] on span "Main content" at bounding box center [592, 79] width 103 height 21
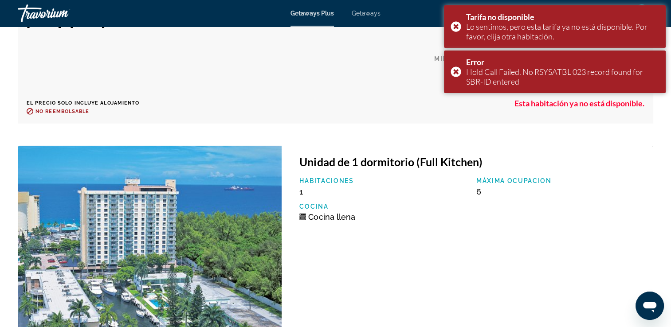
scroll to position [2261, 0]
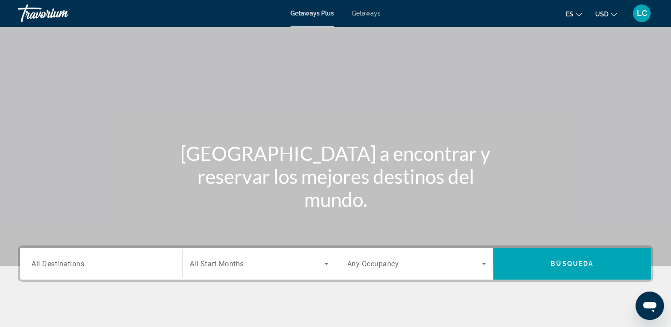
scroll to position [152, 0]
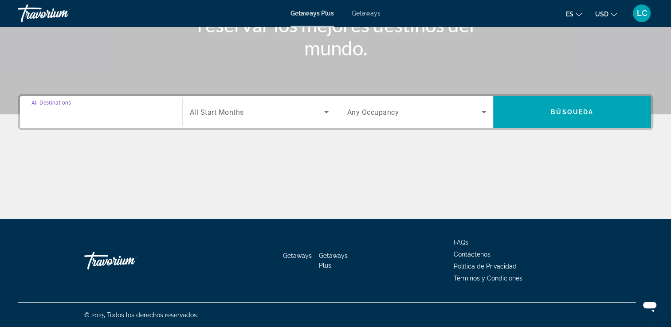
click at [104, 110] on input "Destination All Destinations" at bounding box center [100, 112] width 139 height 11
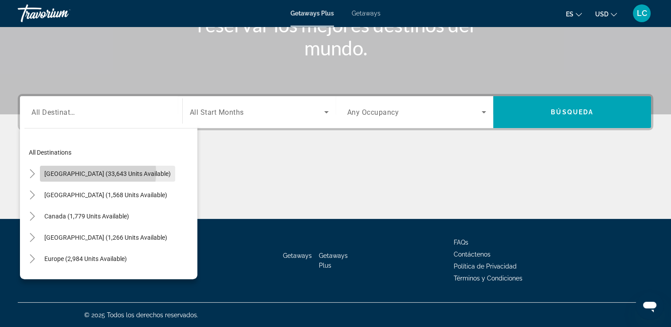
click at [98, 173] on span "[GEOGRAPHIC_DATA] (33,643 units available)" at bounding box center [107, 173] width 126 height 7
type input "**********"
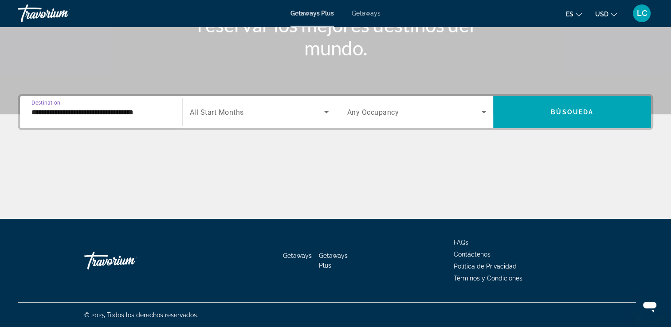
click at [275, 109] on span "Search widget" at bounding box center [257, 112] width 134 height 11
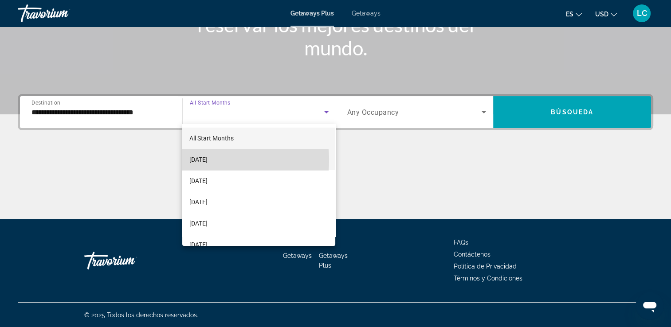
click at [208, 160] on span "[DATE]" at bounding box center [198, 159] width 18 height 11
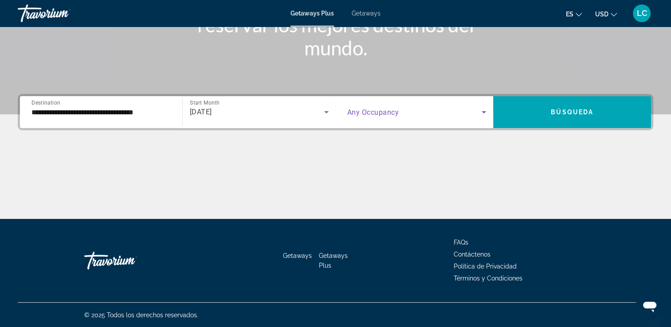
click at [459, 113] on span "Search widget" at bounding box center [414, 112] width 135 height 11
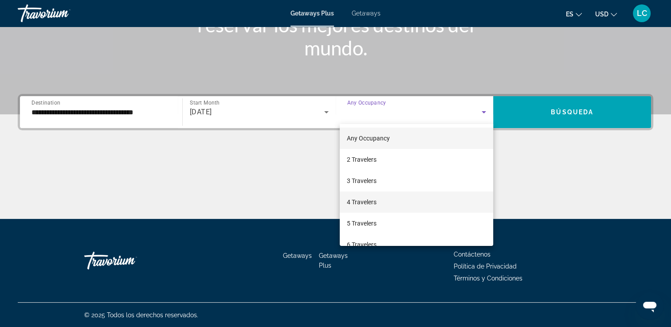
click at [385, 201] on mat-option "4 Travelers" at bounding box center [416, 202] width 153 height 21
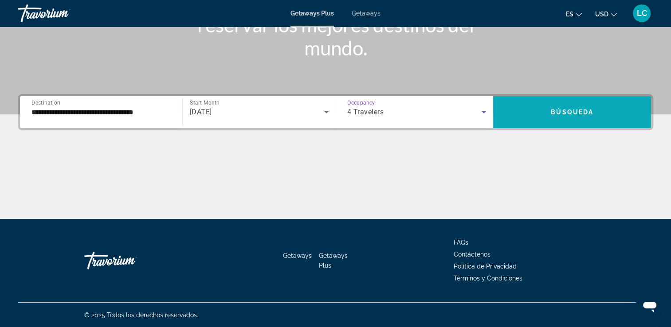
click at [536, 113] on span "Search widget" at bounding box center [572, 112] width 158 height 21
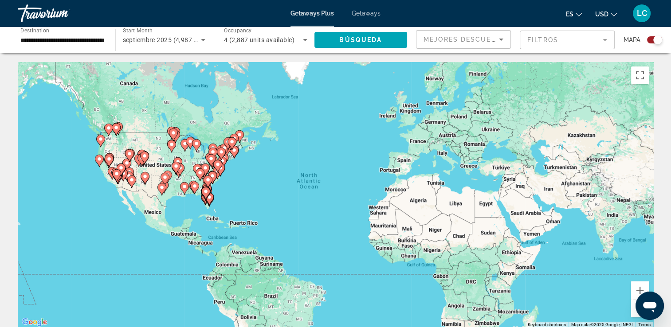
click at [208, 182] on image "Main content" at bounding box center [207, 179] width 5 height 5
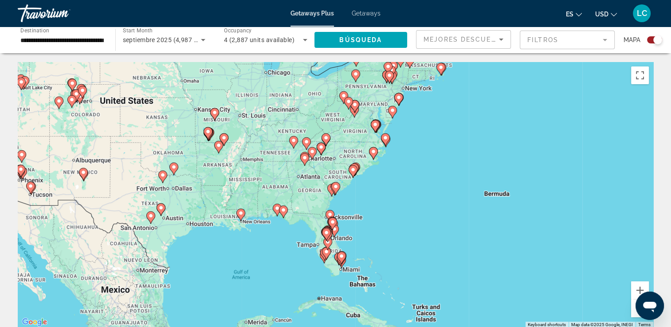
click at [334, 233] on icon "Main content" at bounding box center [334, 231] width 8 height 12
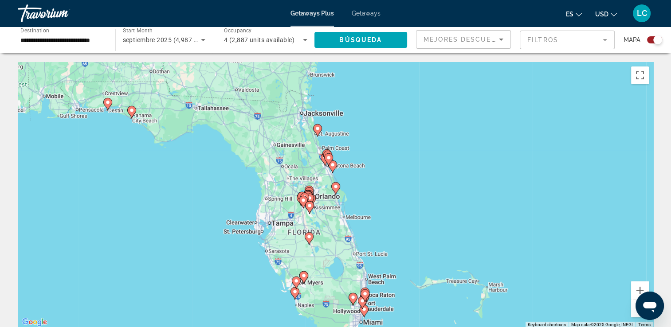
click at [337, 186] on image "Main content" at bounding box center [335, 186] width 5 height 5
type input "**********"
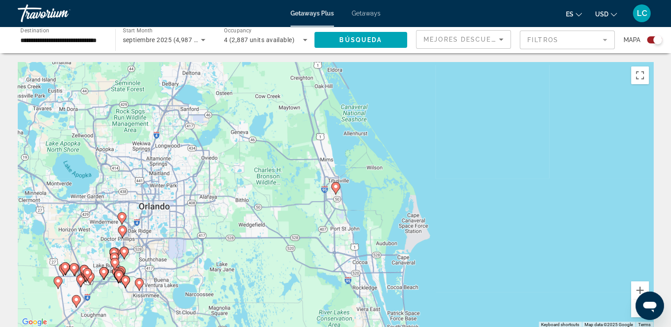
click at [337, 186] on image "Main content" at bounding box center [335, 186] width 5 height 5
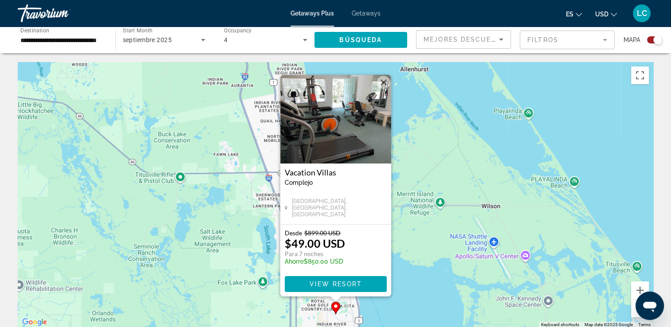
click at [383, 80] on button "Close" at bounding box center [383, 82] width 13 height 13
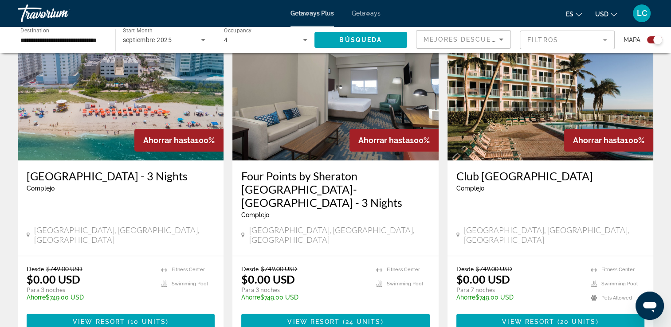
scroll to position [666, 0]
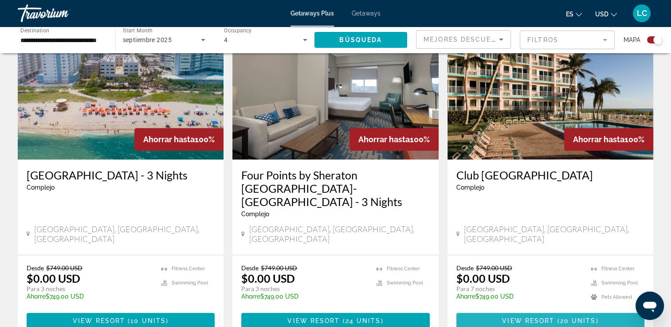
click at [513, 318] on span "View Resort" at bounding box center [528, 321] width 52 height 7
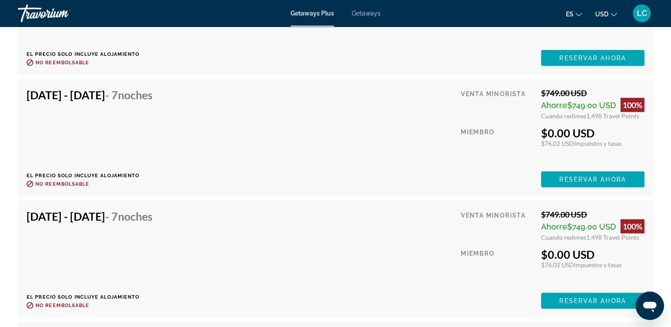
scroll to position [2451, 0]
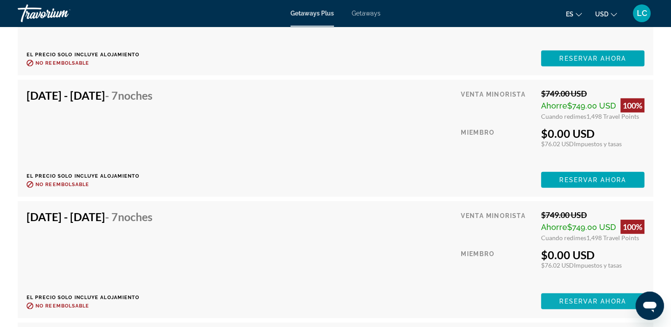
click at [563, 62] on span "Reservar ahora" at bounding box center [592, 58] width 67 height 7
